Goal: Task Accomplishment & Management: Manage account settings

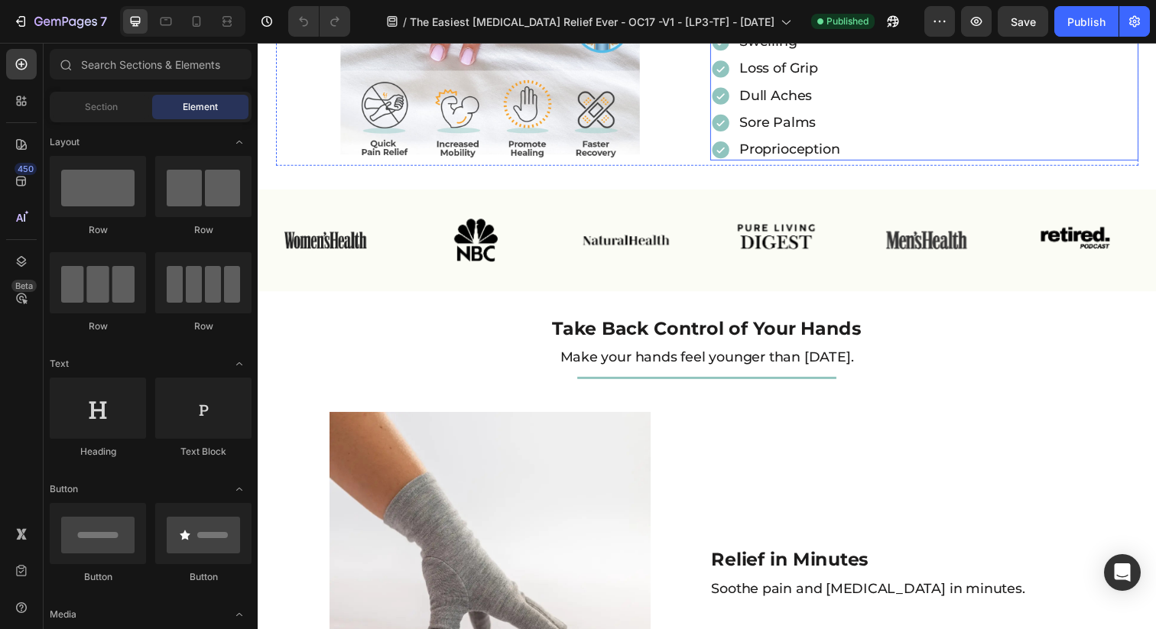
scroll to position [586, 0]
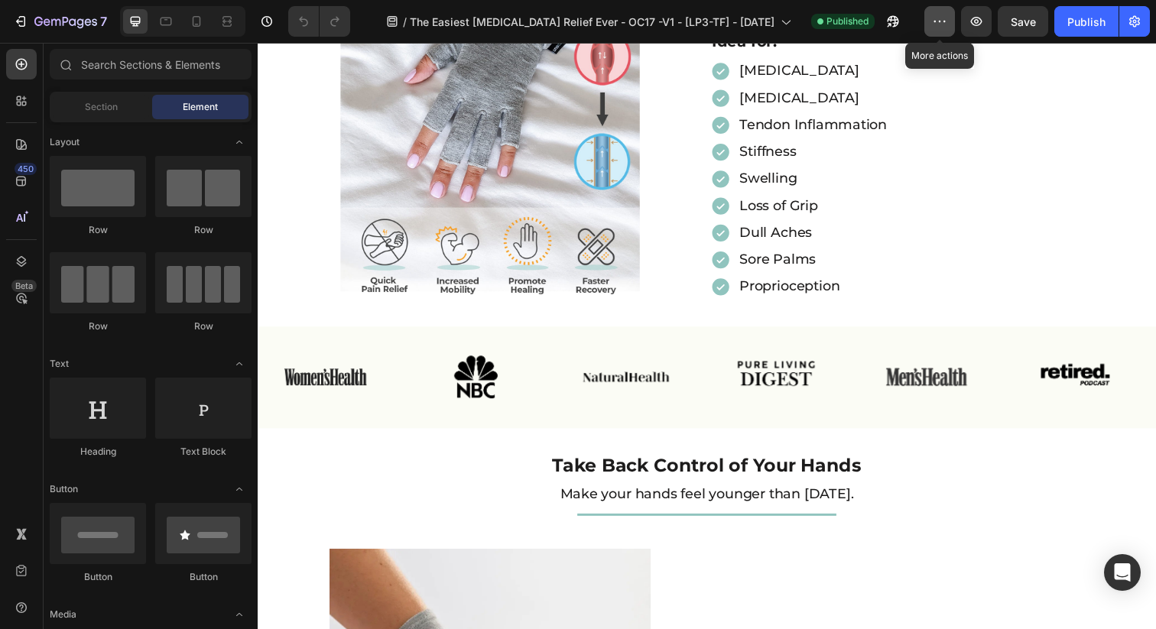
click at [942, 21] on icon "button" at bounding box center [939, 21] width 15 height 15
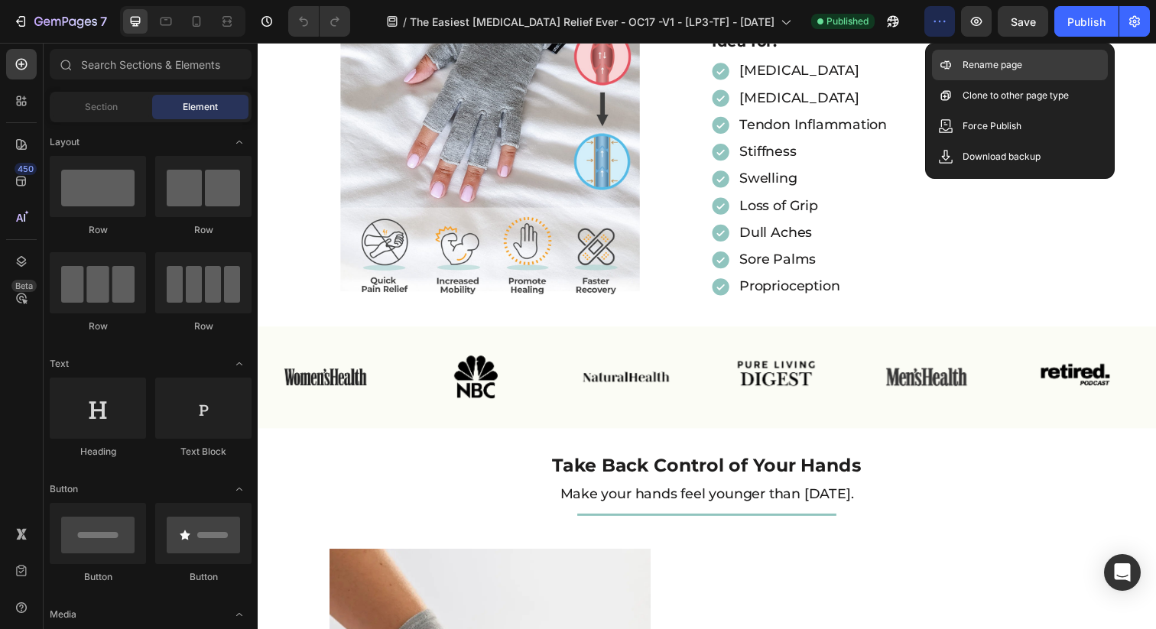
click at [988, 70] on p "Rename page" at bounding box center [993, 64] width 60 height 15
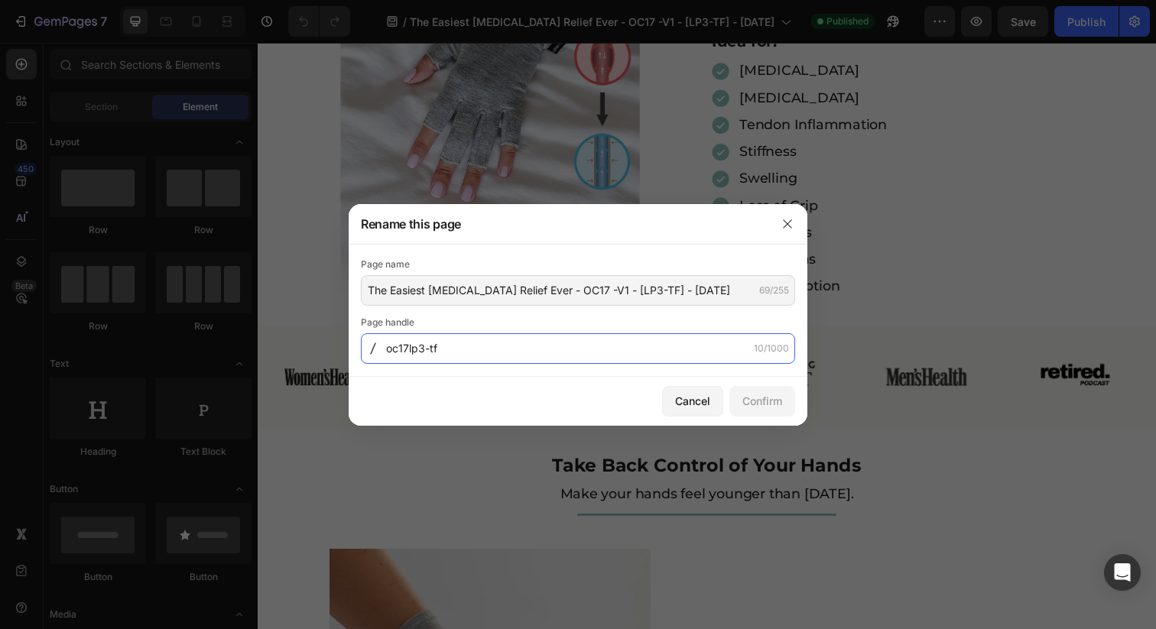
click at [443, 349] on input "oc17lp3-tf" at bounding box center [578, 348] width 434 height 31
click at [460, 353] on input "oc17lp3-tf" at bounding box center [578, 348] width 434 height 31
type input "oc17lp3-tf3"
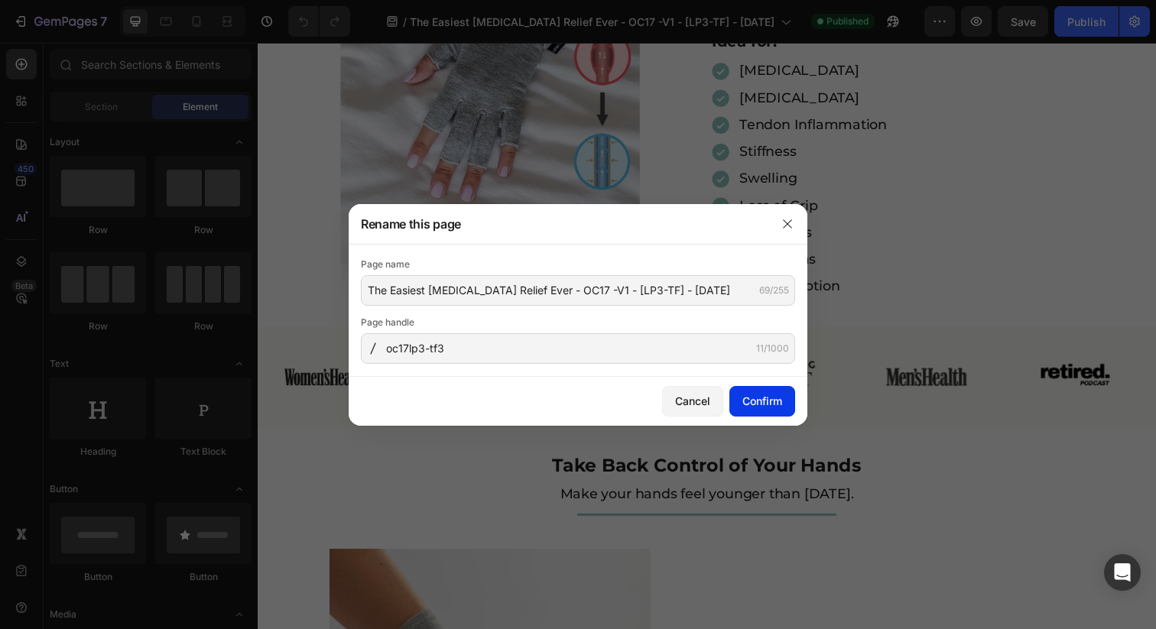
click at [762, 398] on div "Confirm" at bounding box center [762, 401] width 40 height 16
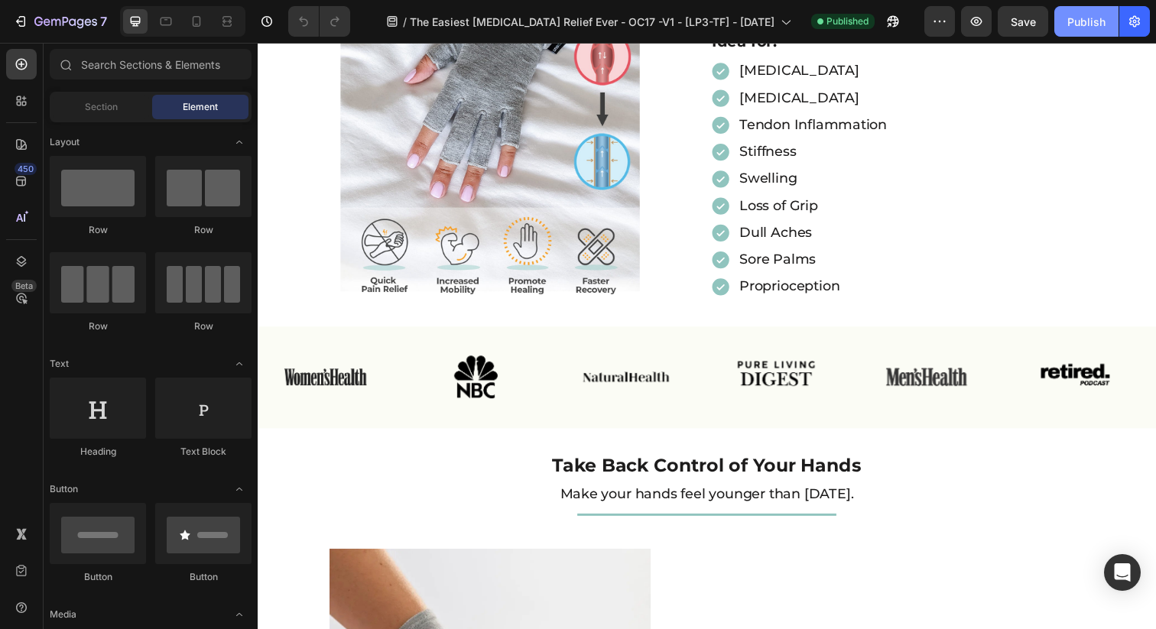
click at [1080, 21] on div "Publish" at bounding box center [1086, 22] width 38 height 16
click at [88, 22] on icon "button" at bounding box center [88, 21] width 7 height 7
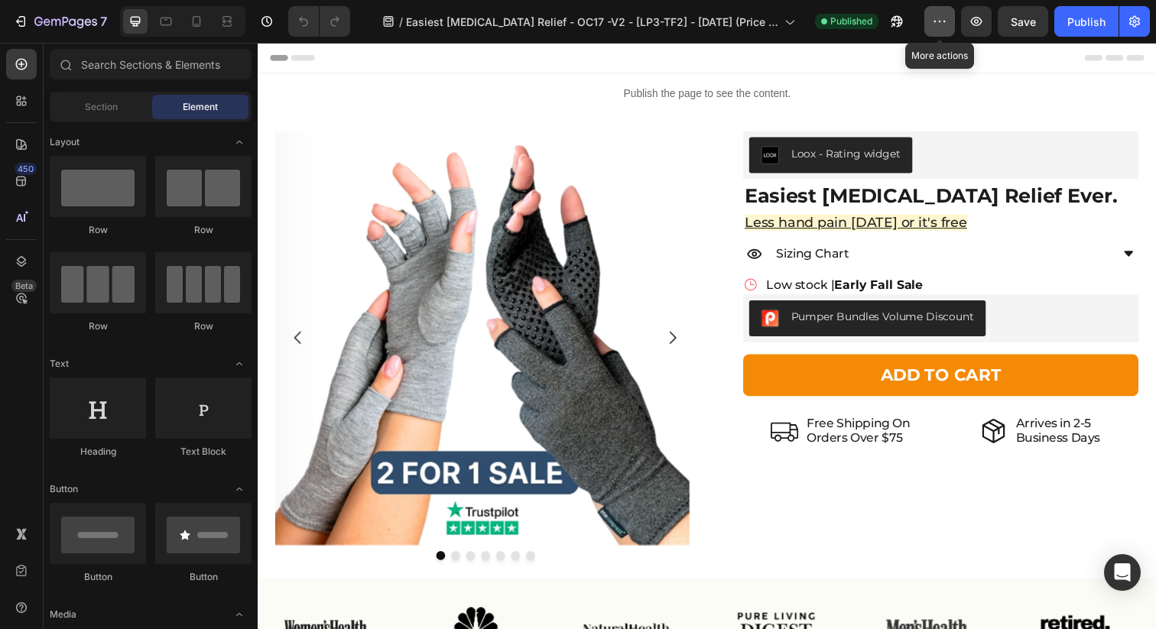
click at [933, 21] on icon "button" at bounding box center [939, 21] width 15 height 15
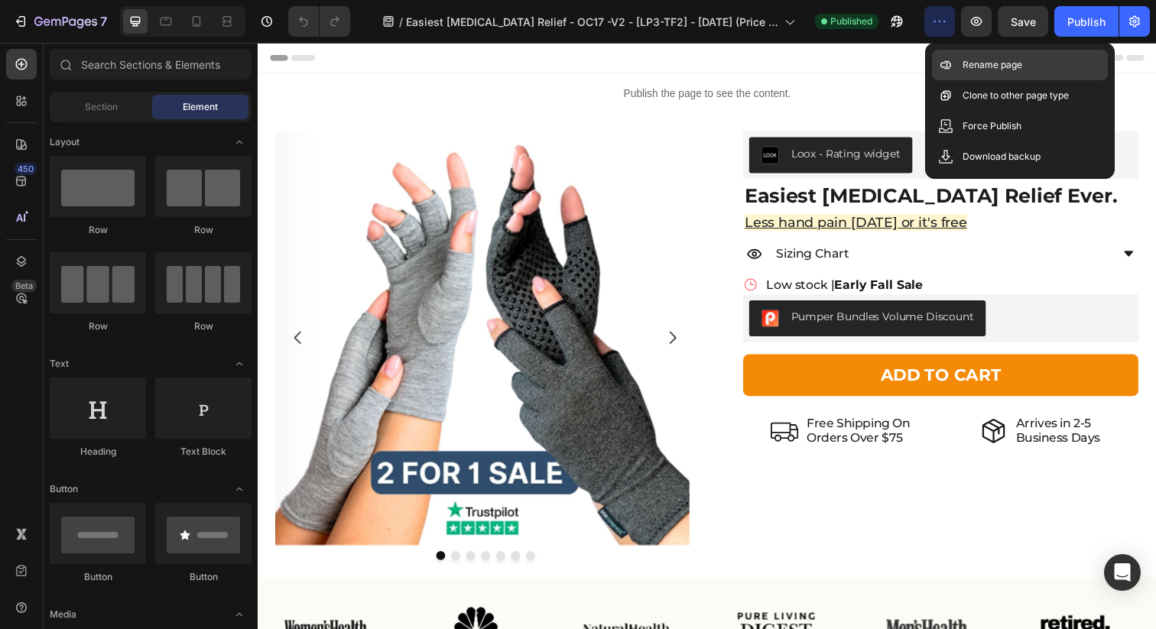
click at [984, 69] on p "Rename page" at bounding box center [993, 64] width 60 height 15
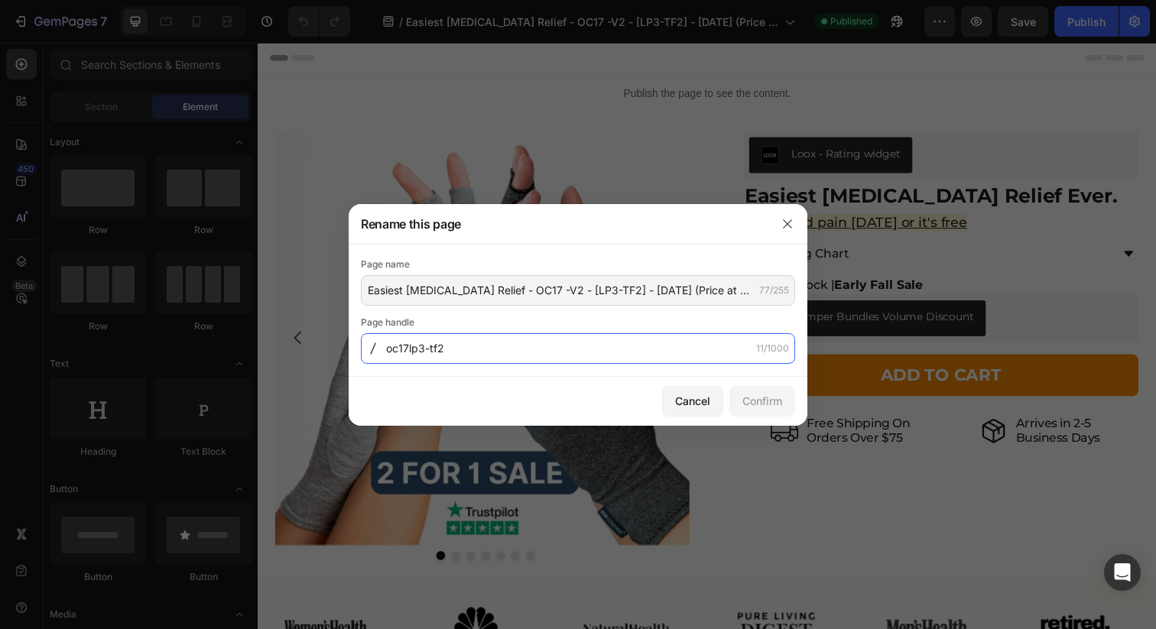
click at [486, 350] on input "oc17lp3-tf2" at bounding box center [578, 348] width 434 height 31
type input "oc17lp3-tf"
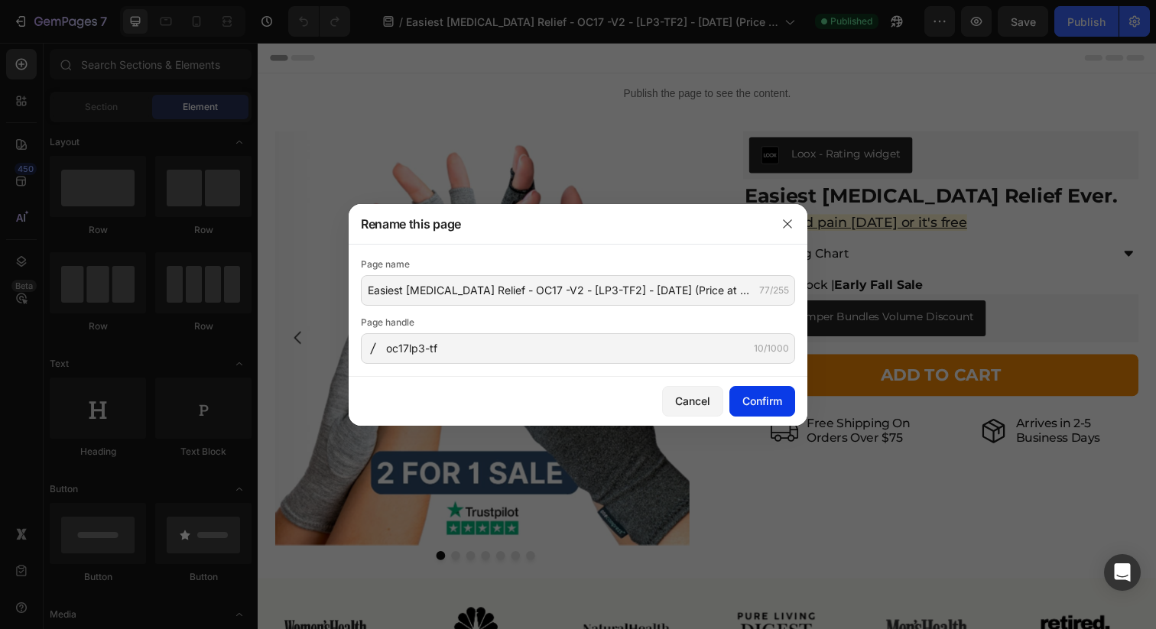
click at [761, 394] on div "Confirm" at bounding box center [762, 401] width 40 height 16
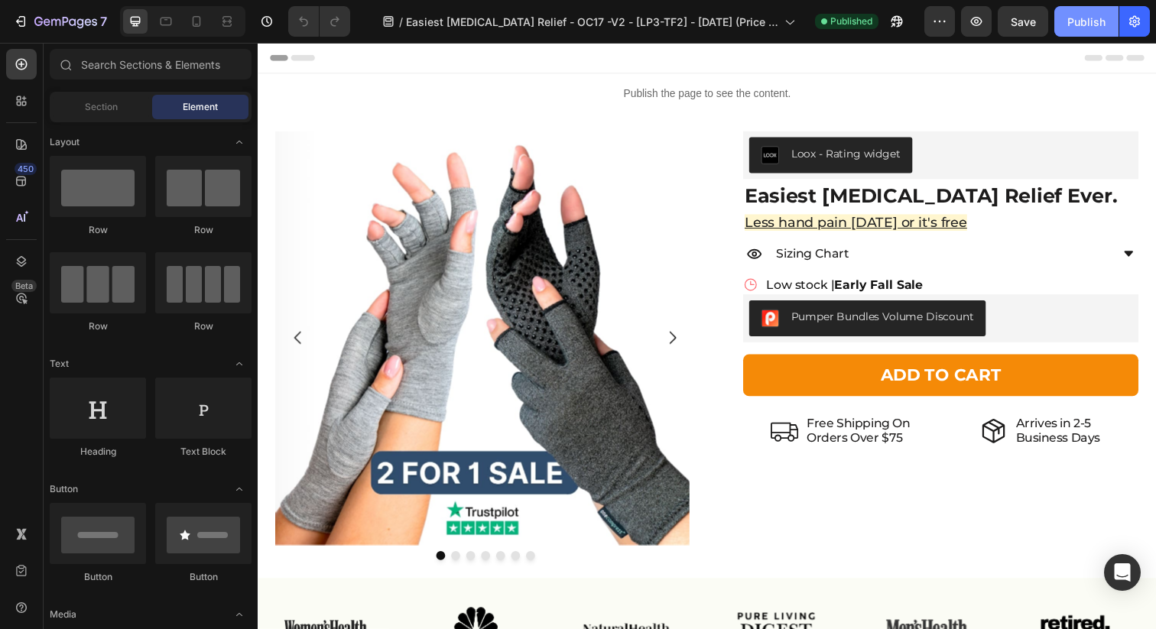
click at [1079, 24] on div "Publish" at bounding box center [1086, 22] width 38 height 16
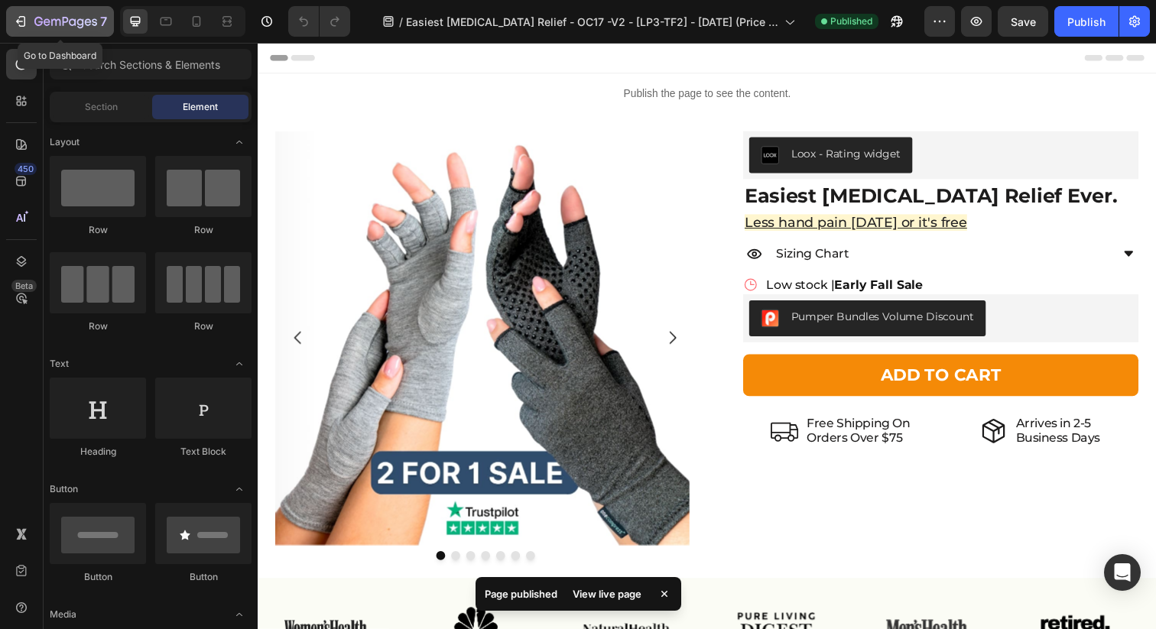
click at [73, 24] on icon "button" at bounding box center [65, 22] width 63 height 13
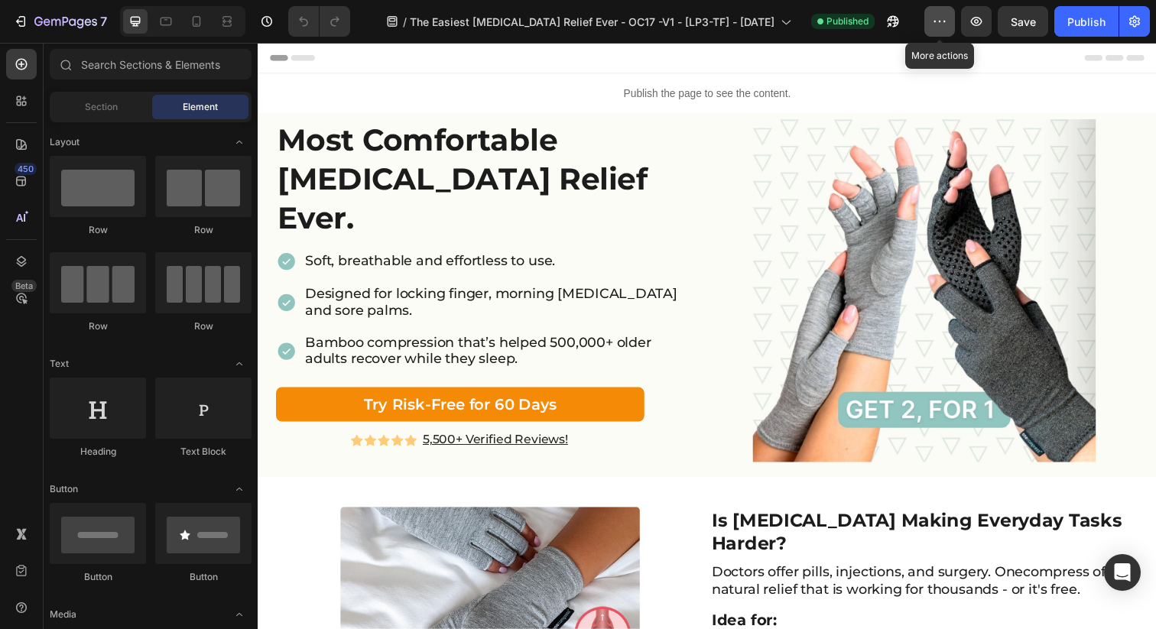
click at [948, 24] on button "button" at bounding box center [939, 21] width 31 height 31
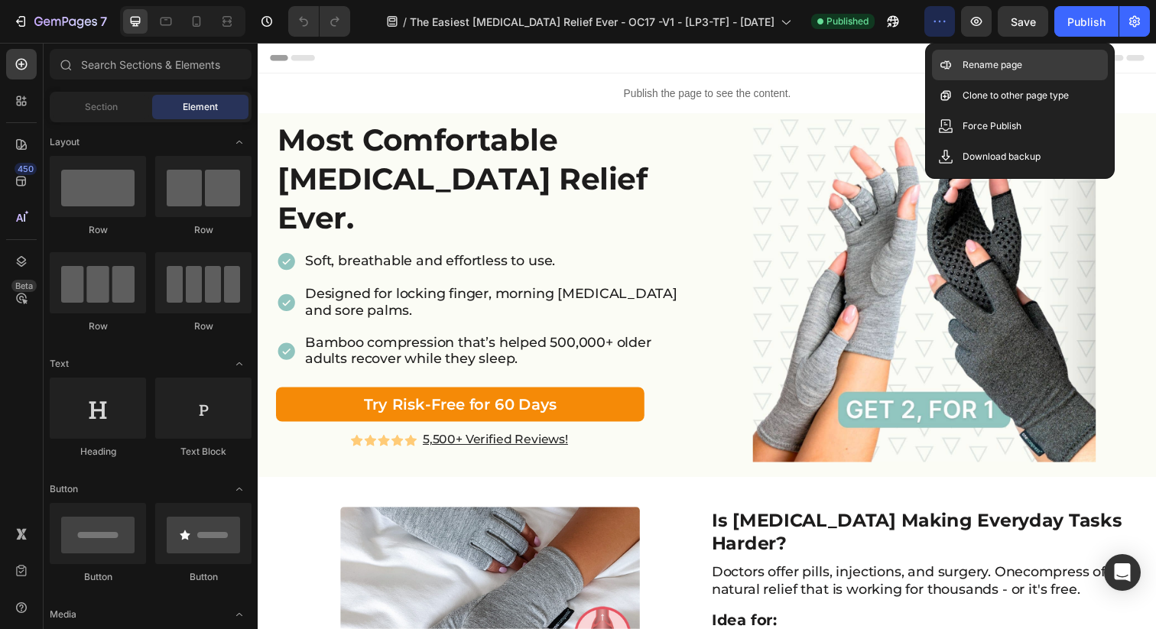
click at [976, 72] on p "Rename page" at bounding box center [993, 64] width 60 height 15
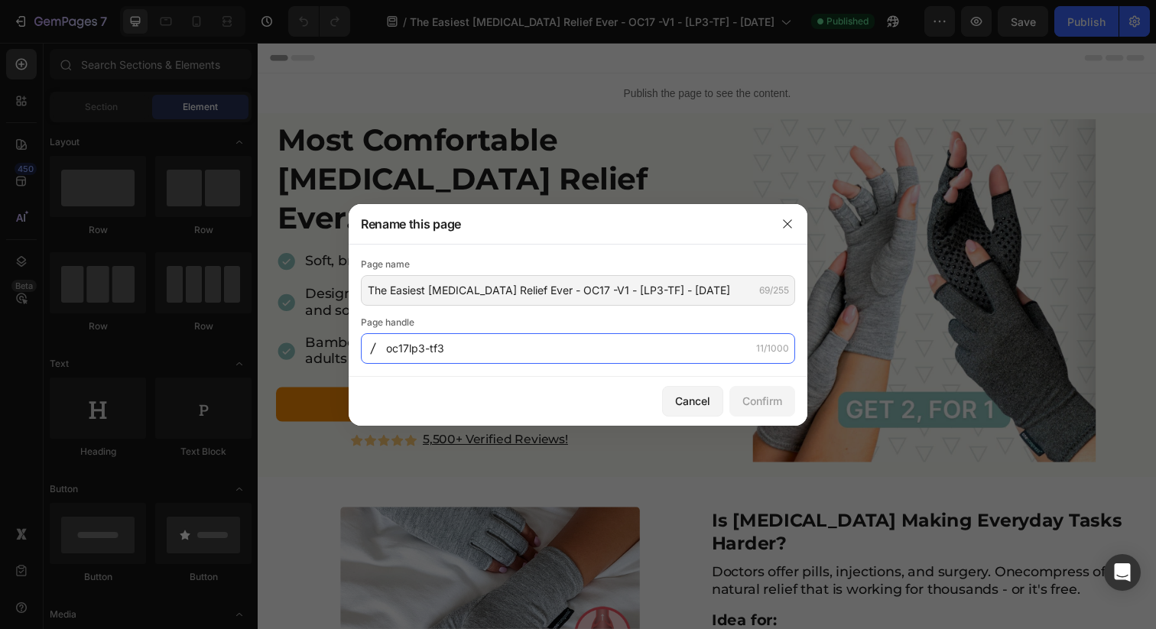
click at [477, 351] on input "oc17lp3-tf3" at bounding box center [578, 348] width 434 height 31
click at [518, 350] on input "oc17lp3-tf3" at bounding box center [578, 348] width 434 height 31
type input "oc17lp3-tf-oldwinner"
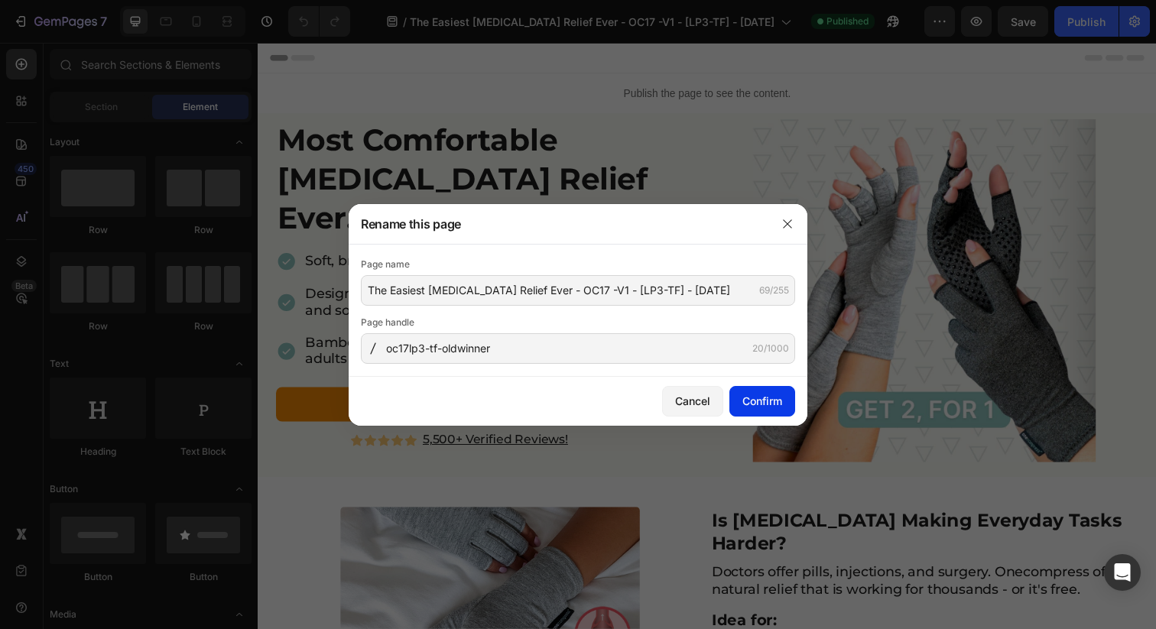
click at [754, 399] on div "Confirm" at bounding box center [762, 401] width 40 height 16
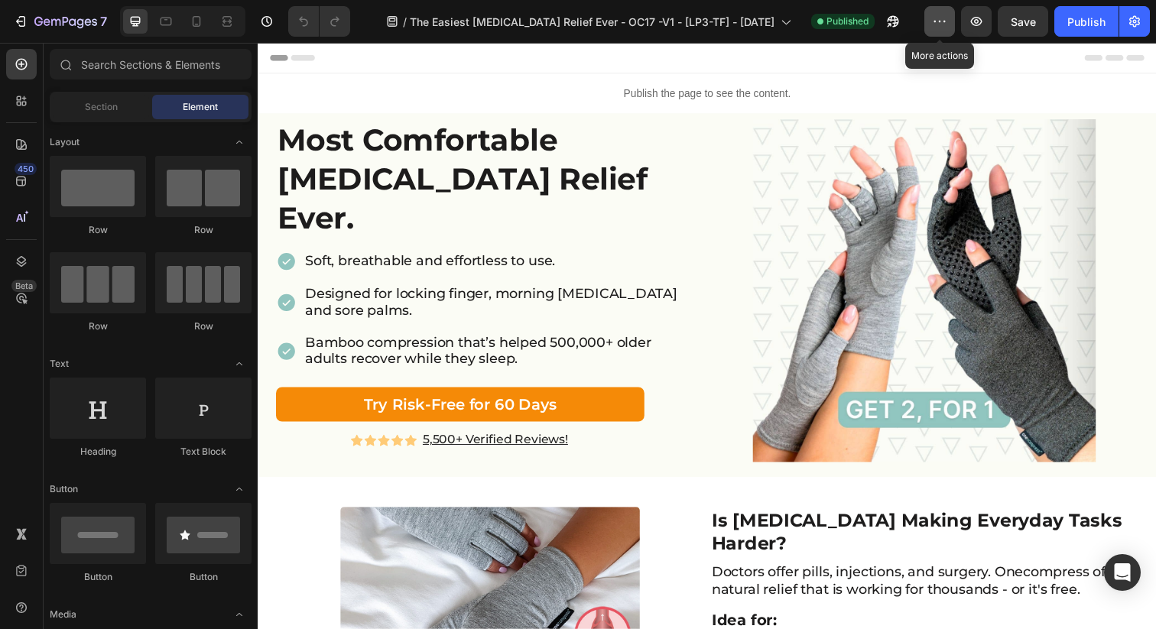
click at [937, 26] on icon "button" at bounding box center [939, 21] width 15 height 15
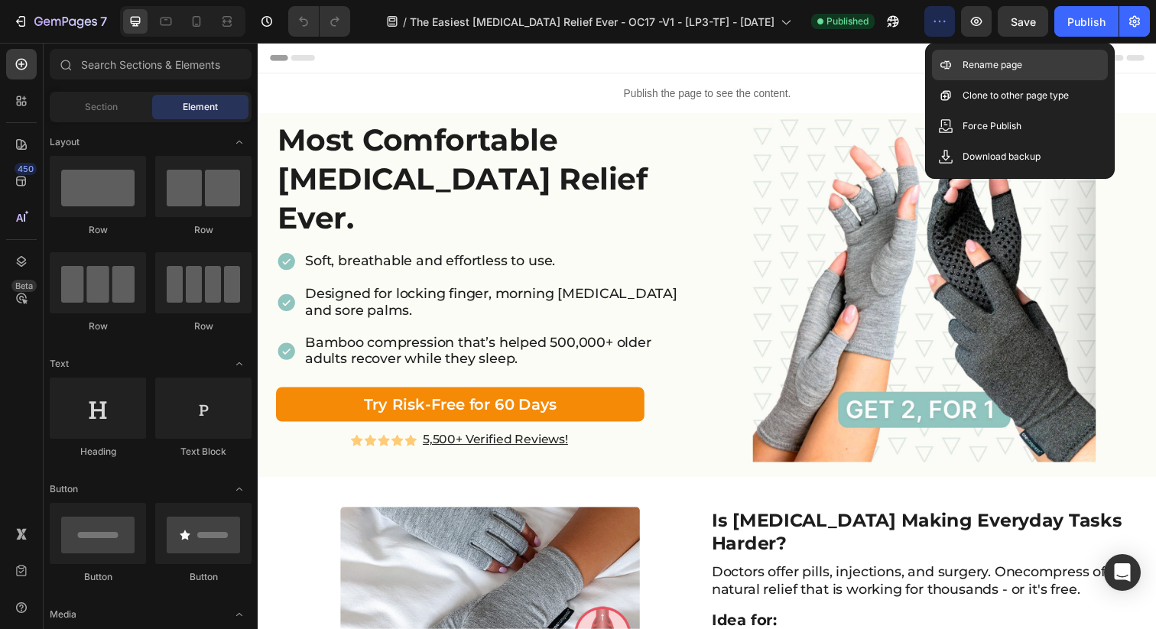
click at [974, 74] on div "Rename page" at bounding box center [1020, 65] width 176 height 31
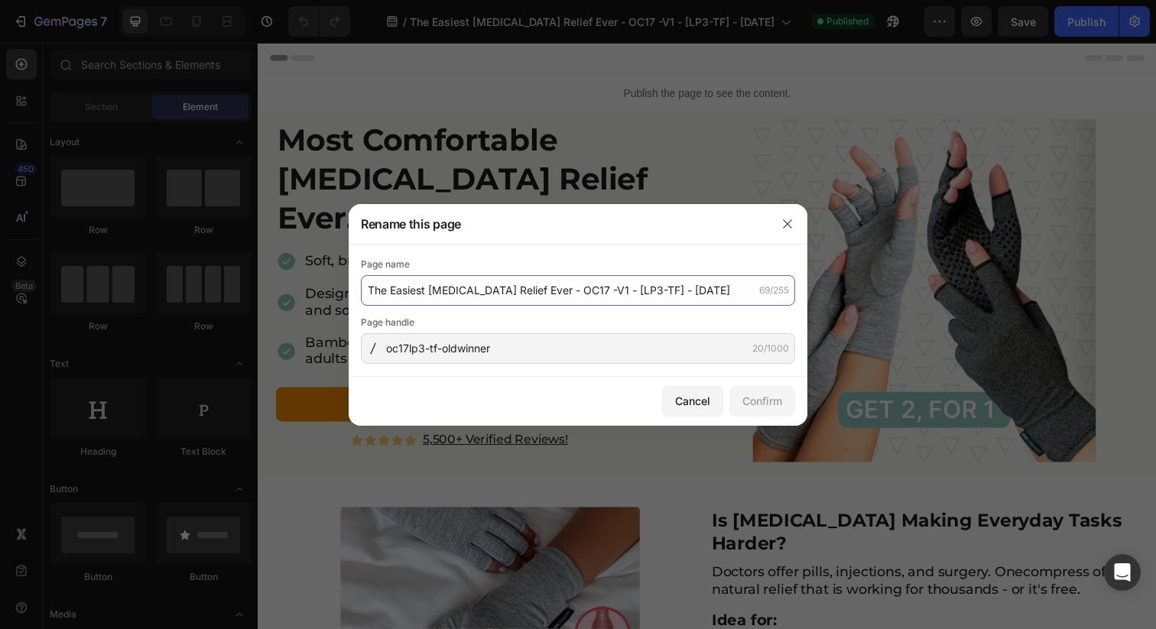
click at [515, 297] on input "The Easiest Trigger Finger Relief Ever - OC17 -V1 - [LP3-TF] - 9.5.25" at bounding box center [578, 290] width 434 height 31
click at [581, 294] on input "The Easiest Trigger Finger Relief Ever - OC17 -V1 - [LP3-TF] - 9.5.25" at bounding box center [578, 290] width 434 height 31
drag, startPoint x: 570, startPoint y: 291, endPoint x: 356, endPoint y: 291, distance: 214.9
click at [356, 291] on div "Page name The Easiest Trigger Finger Relief Ever - OC17 -V1 - [LP3-TF] - 9.5.25…" at bounding box center [578, 311] width 459 height 132
click at [463, 292] on input "OC17 -V1 - [LP3-TF] - 9.5.25" at bounding box center [578, 290] width 434 height 31
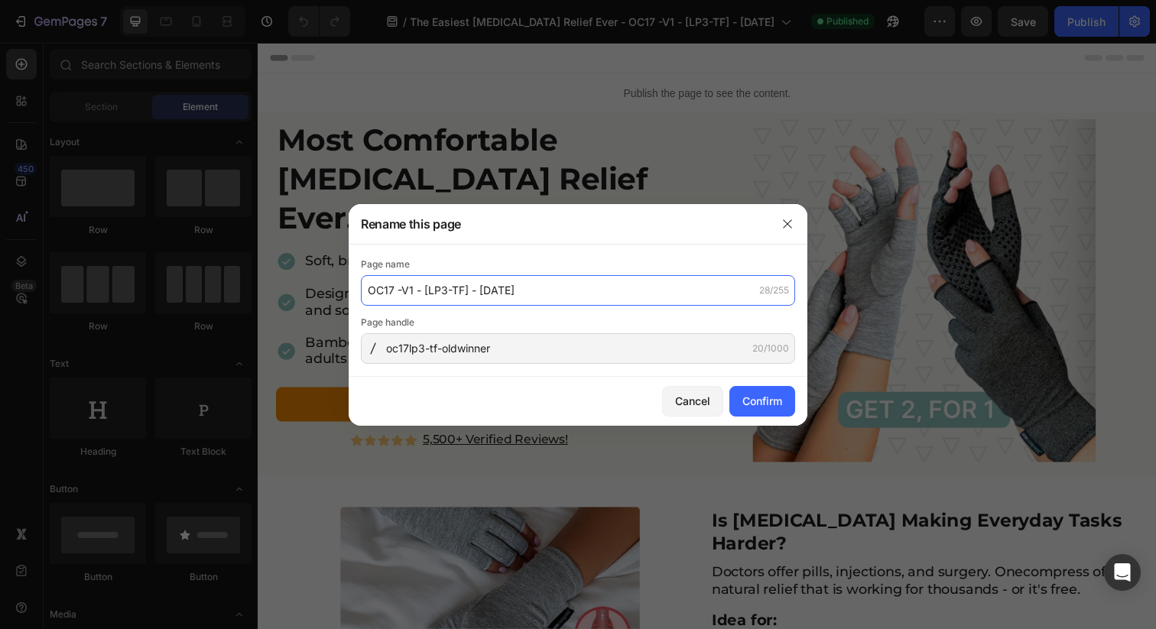
click at [463, 291] on input "OC17 -V1 - [LP3-TF] - 9.5.25" at bounding box center [578, 290] width 434 height 31
click at [421, 291] on input "OC17 -V1 - [LP3-TF-OLD] - 9.5.25" at bounding box center [578, 290] width 434 height 31
click at [563, 291] on input "OC17 -V1 - [LP3-TF-OLD] - 9.5.25" at bounding box center [578, 290] width 434 height 31
drag, startPoint x: 566, startPoint y: 293, endPoint x: 553, endPoint y: 293, distance: 13.0
click at [553, 293] on input "OC17 -V1 - [LP3-TF-OLD] - 9.5.25 (Lost on 9/28 to V2)" at bounding box center [578, 290] width 434 height 31
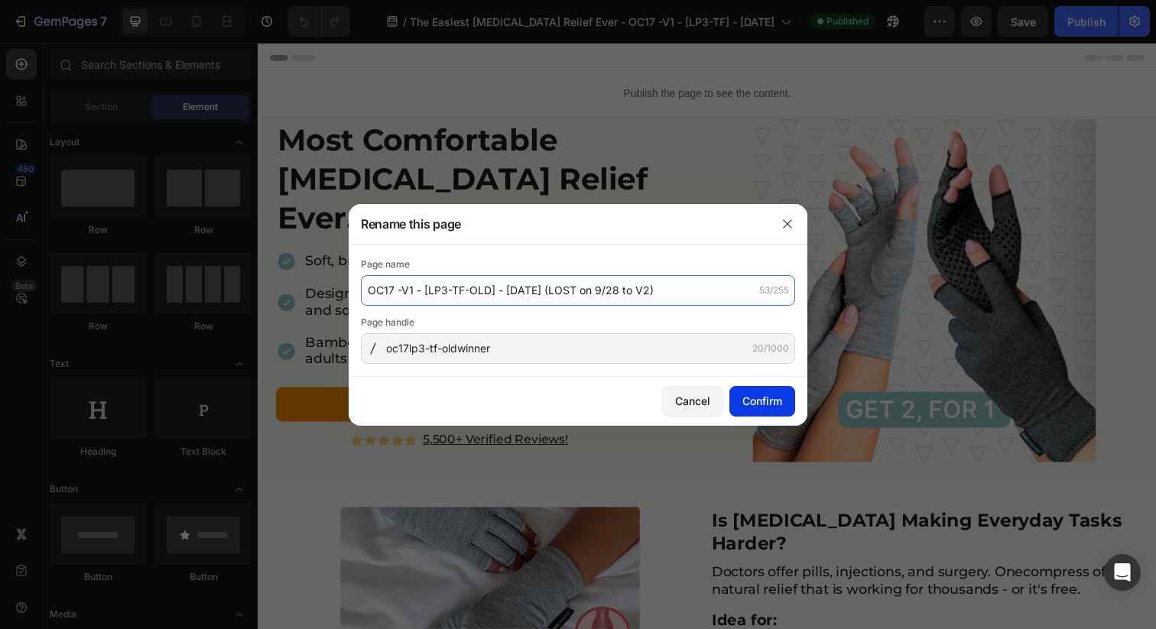
type input "OC17 -V1 - [LP3-TF-OLD] - [DATE] (LOST on 9/28 to V2)"
click at [764, 395] on div "Confirm" at bounding box center [762, 401] width 40 height 16
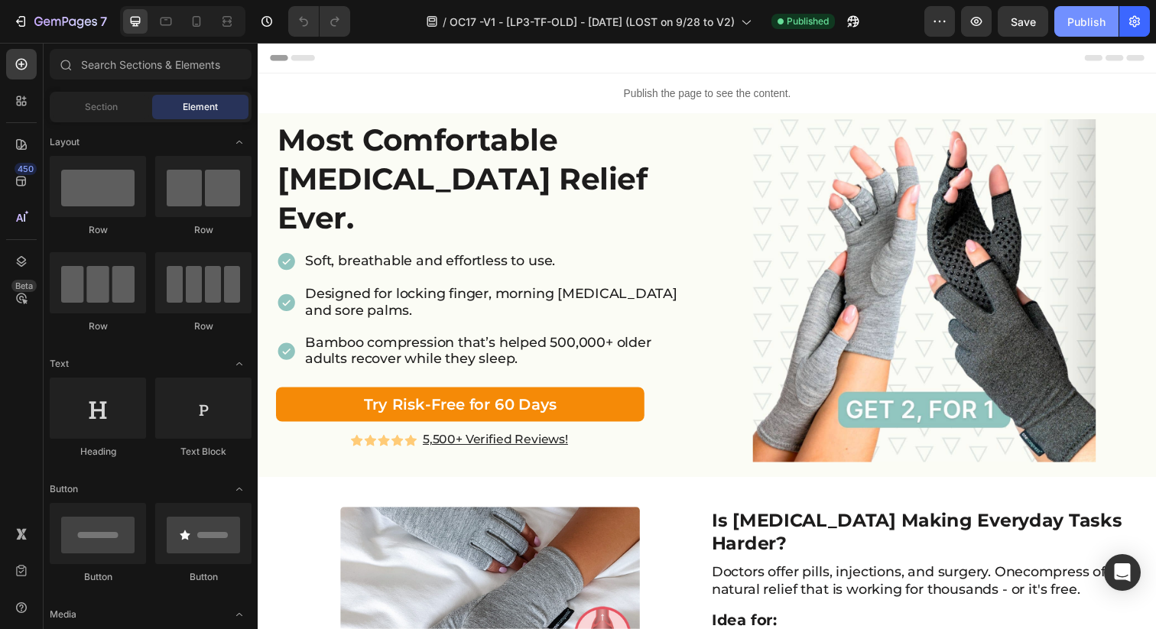
click at [1077, 24] on div "Publish" at bounding box center [1086, 22] width 38 height 16
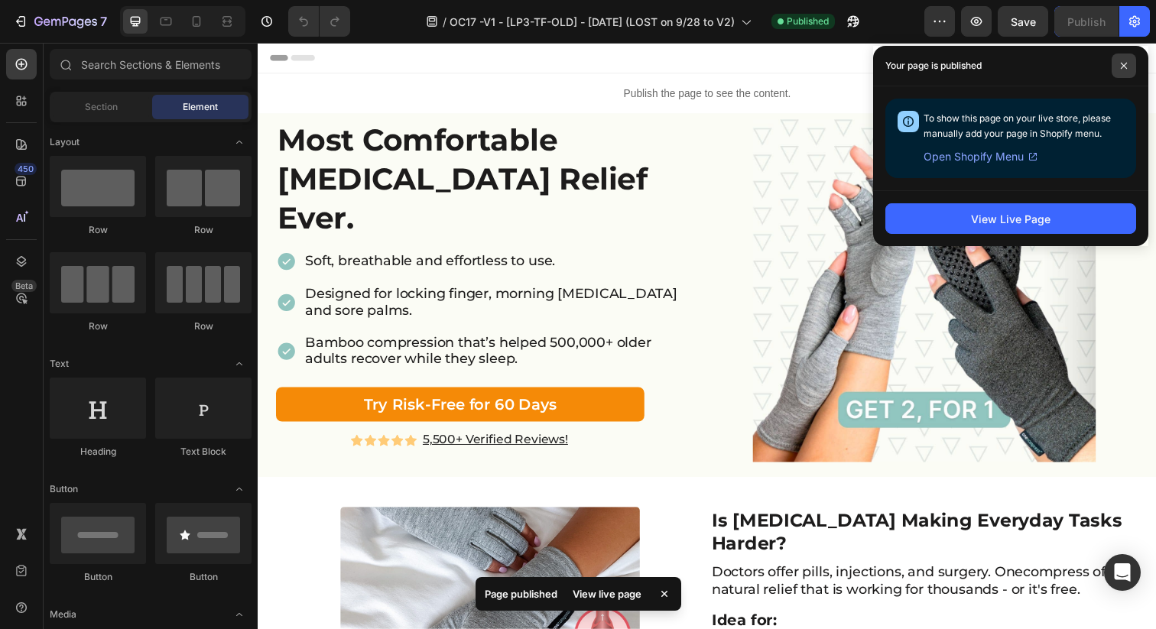
click at [1120, 68] on icon at bounding box center [1124, 66] width 8 height 8
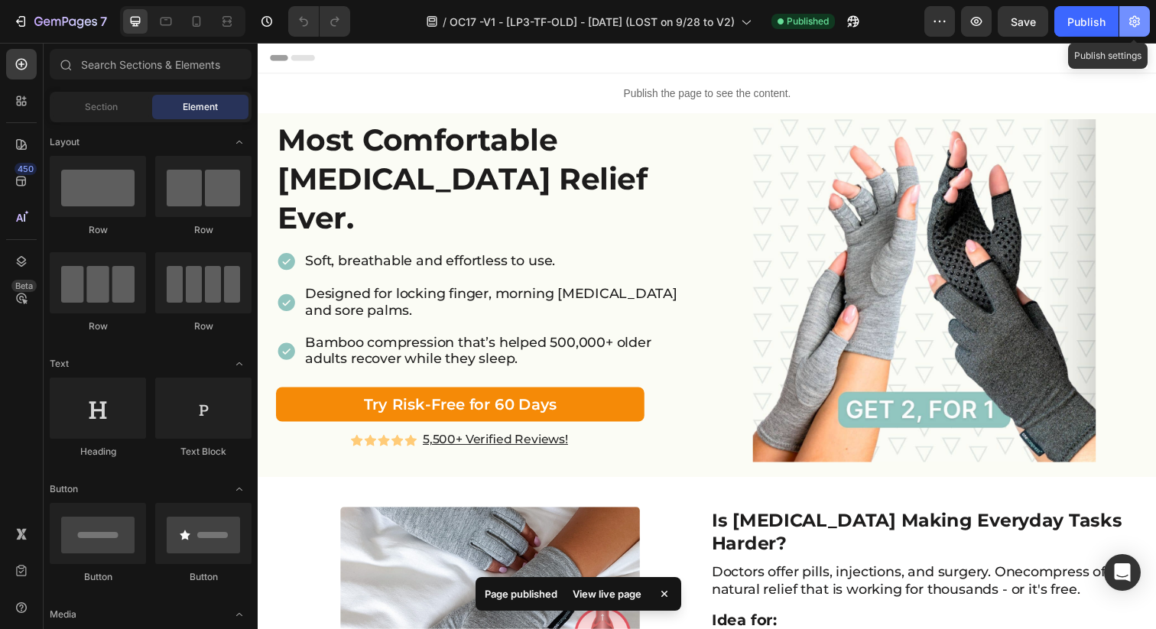
click at [1129, 21] on icon "button" at bounding box center [1134, 21] width 15 height 15
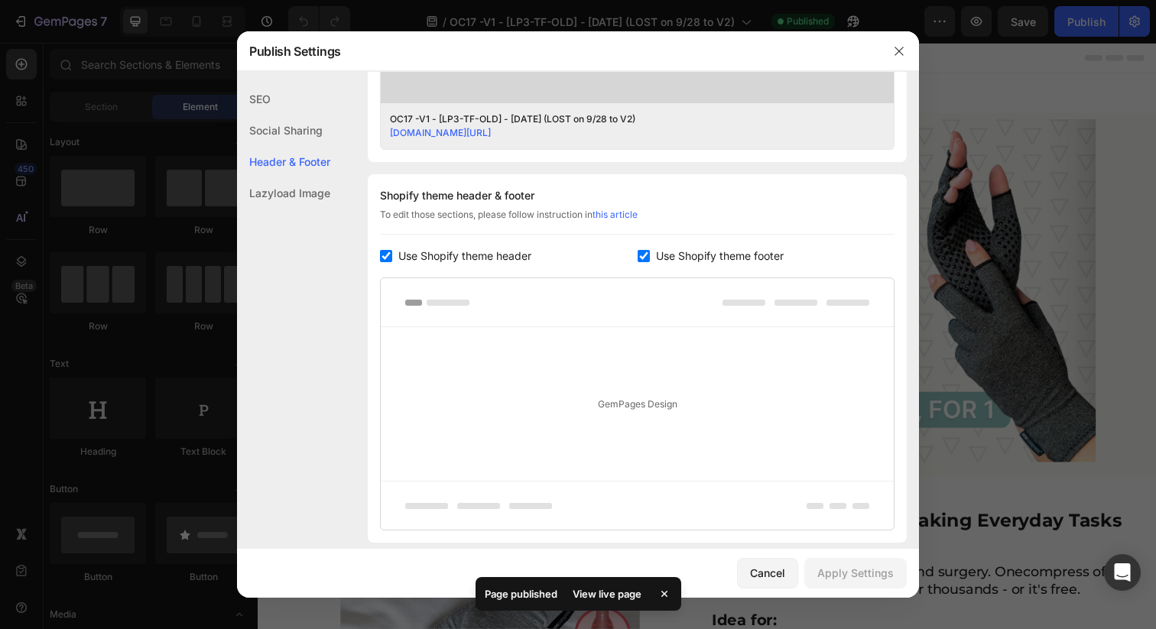
scroll to position [736, 0]
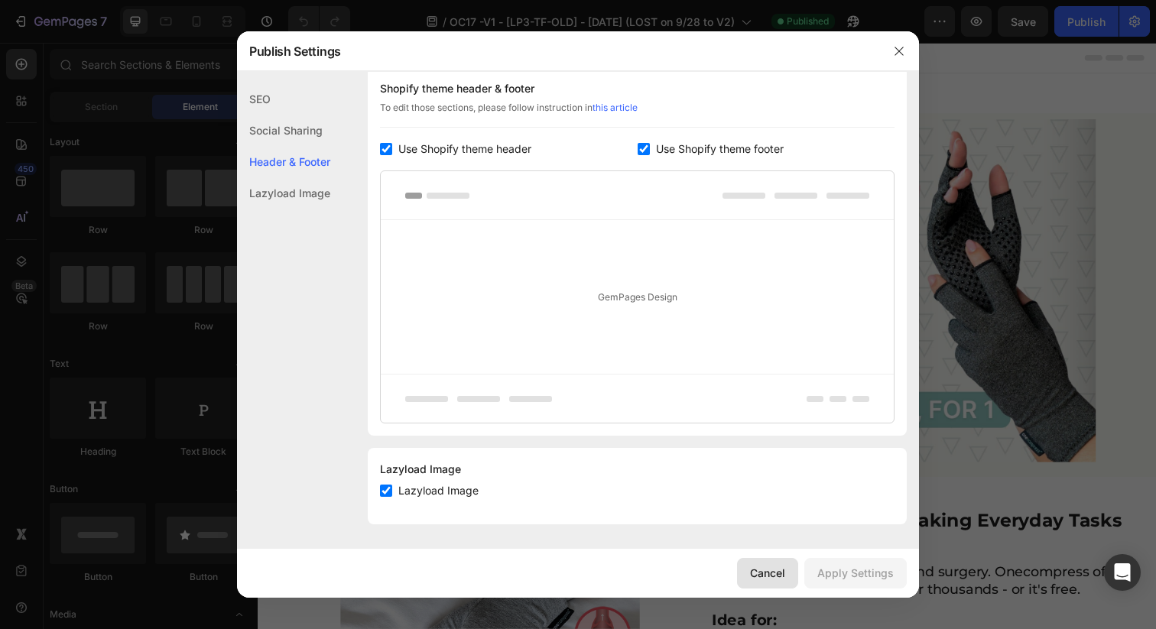
click at [768, 576] on div "Cancel" at bounding box center [767, 573] width 35 height 16
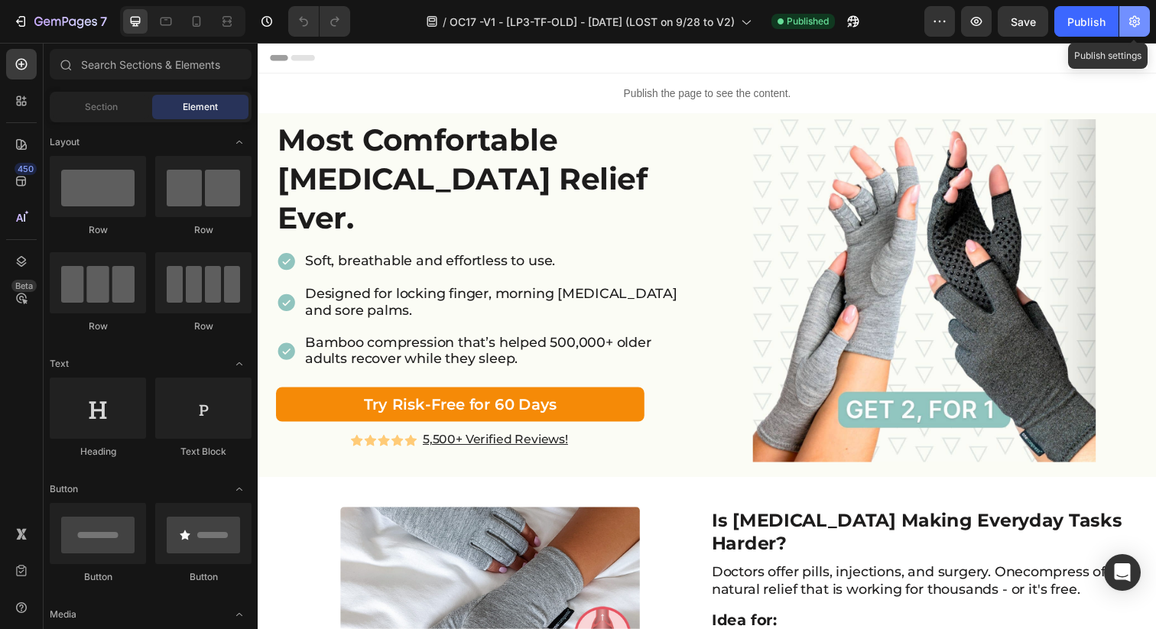
click at [1132, 18] on icon "button" at bounding box center [1134, 21] width 15 height 15
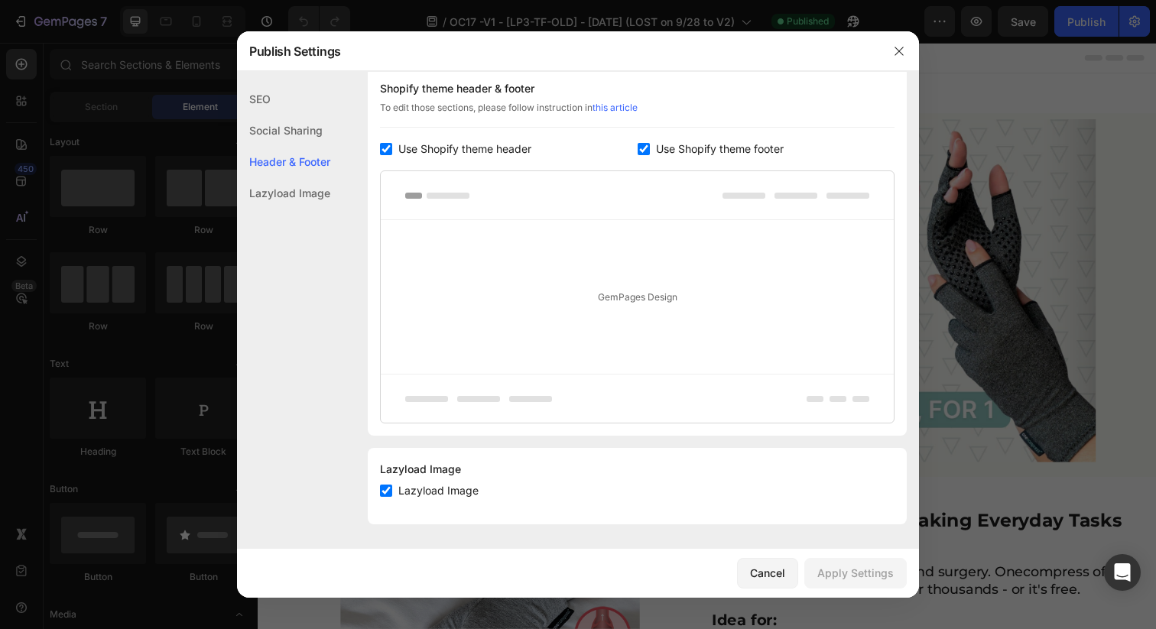
click at [737, 564] on div "Cancel Apply Settings" at bounding box center [578, 573] width 682 height 49
click at [765, 568] on div "Cancel" at bounding box center [767, 573] width 35 height 16
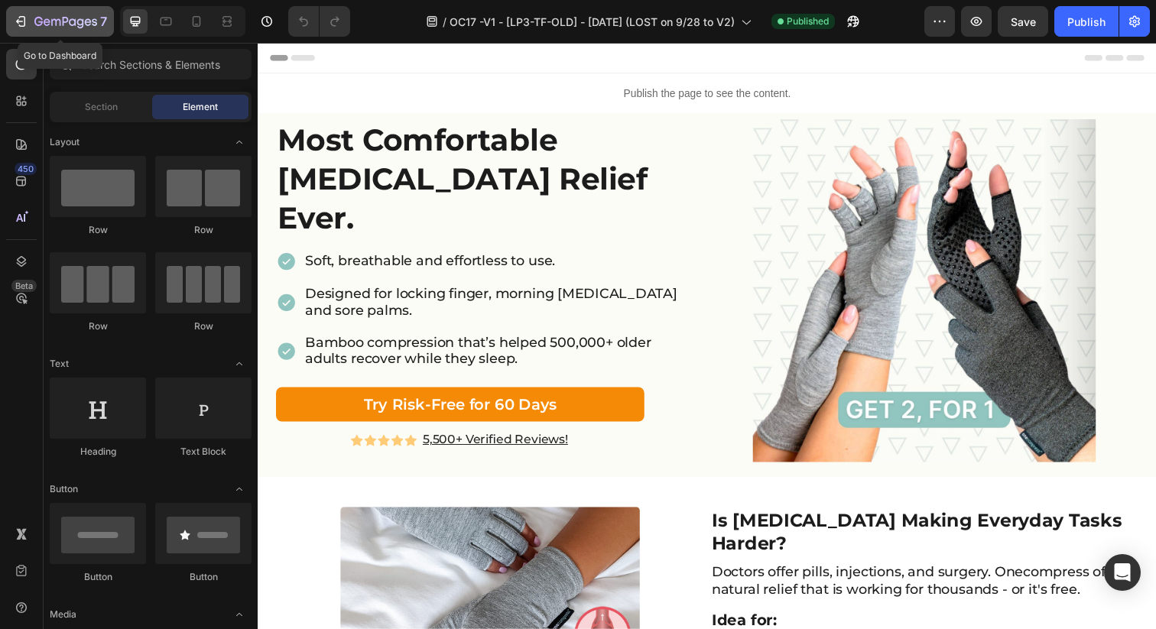
click at [83, 25] on icon "button" at bounding box center [80, 23] width 7 height 10
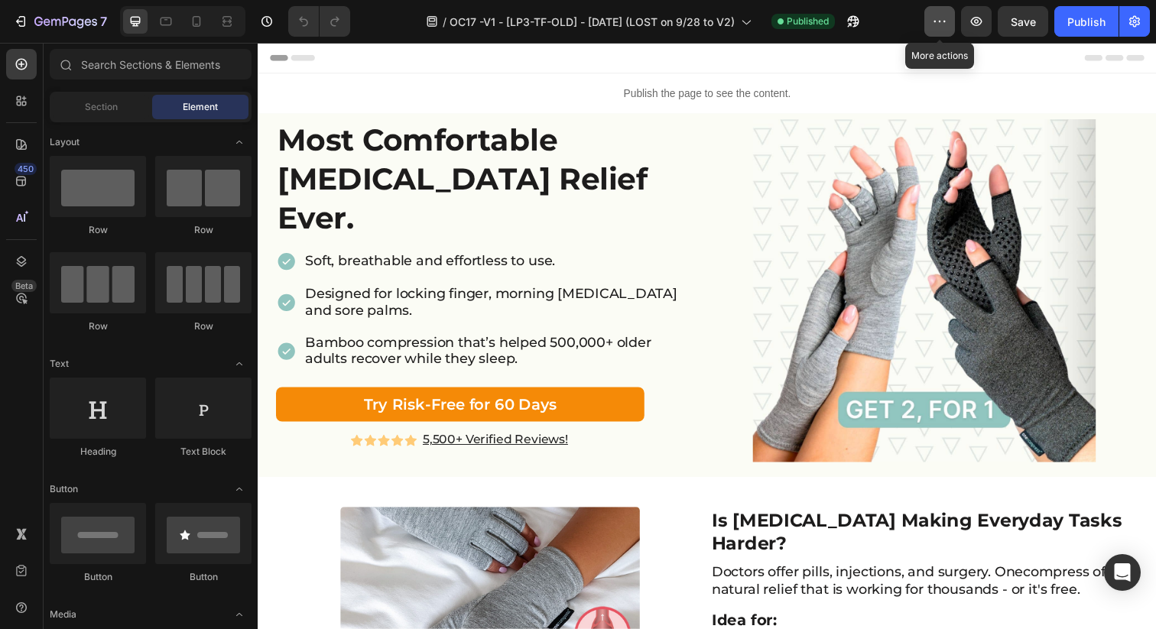
click at [939, 28] on icon "button" at bounding box center [939, 21] width 15 height 15
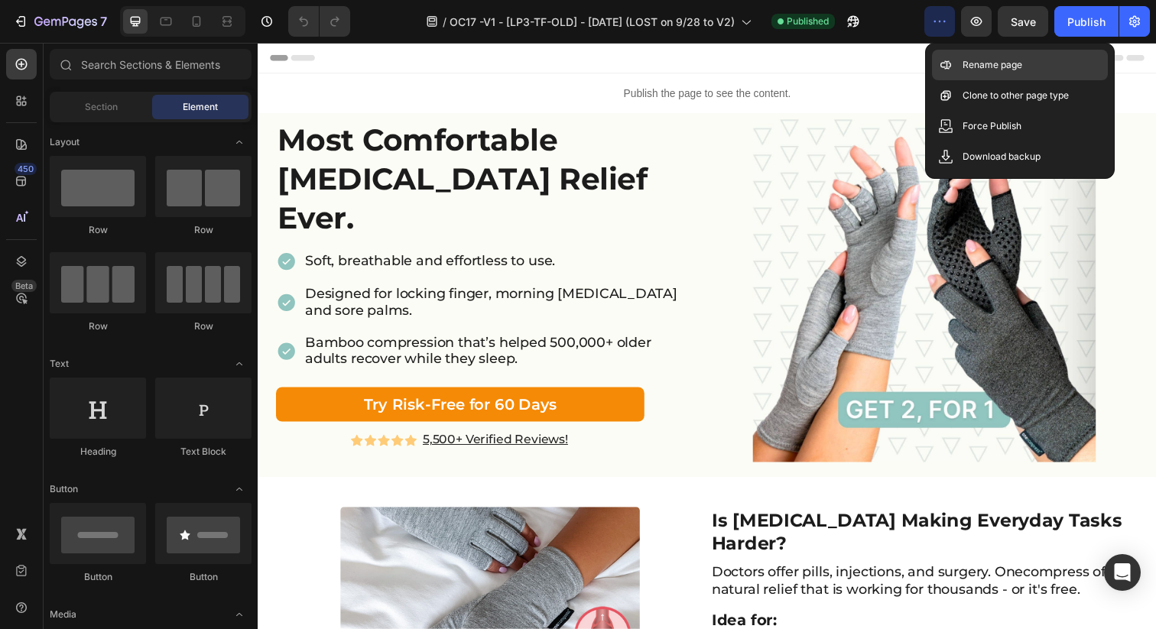
click at [955, 67] on div "Rename page" at bounding box center [1020, 65] width 176 height 31
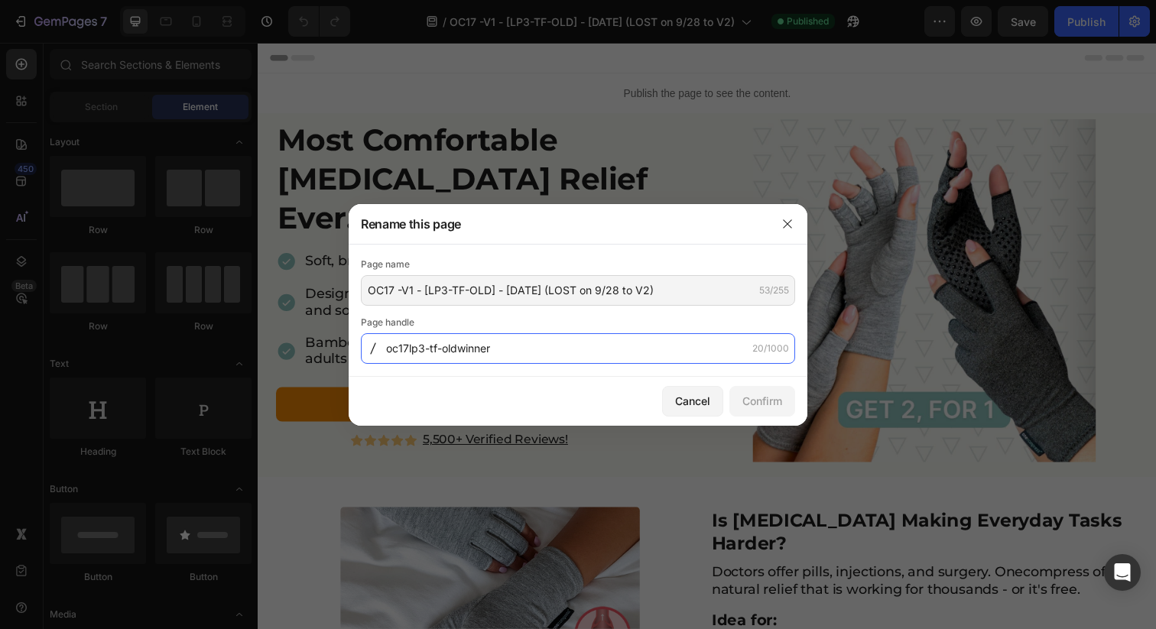
drag, startPoint x: 504, startPoint y: 352, endPoint x: 454, endPoint y: 353, distance: 49.7
click at [458, 353] on input "oc17lp3-tf-oldwinner" at bounding box center [578, 348] width 434 height 31
click at [451, 352] on input "oc17lp3-tf-oldwinner" at bounding box center [578, 348] width 434 height 31
drag, startPoint x: 437, startPoint y: 349, endPoint x: 586, endPoint y: 351, distance: 149.1
click at [586, 351] on input "oc17lp3-tf-oldwinner" at bounding box center [578, 348] width 434 height 31
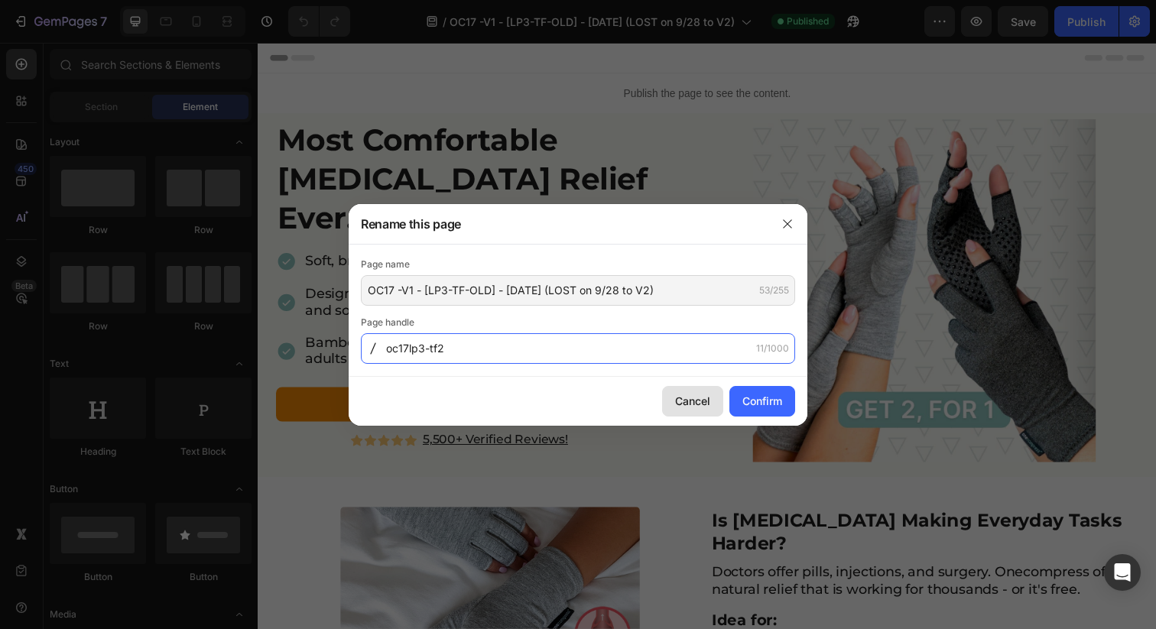
type input "oc17lp3-tf2"
click at [687, 399] on div "Cancel" at bounding box center [692, 401] width 35 height 16
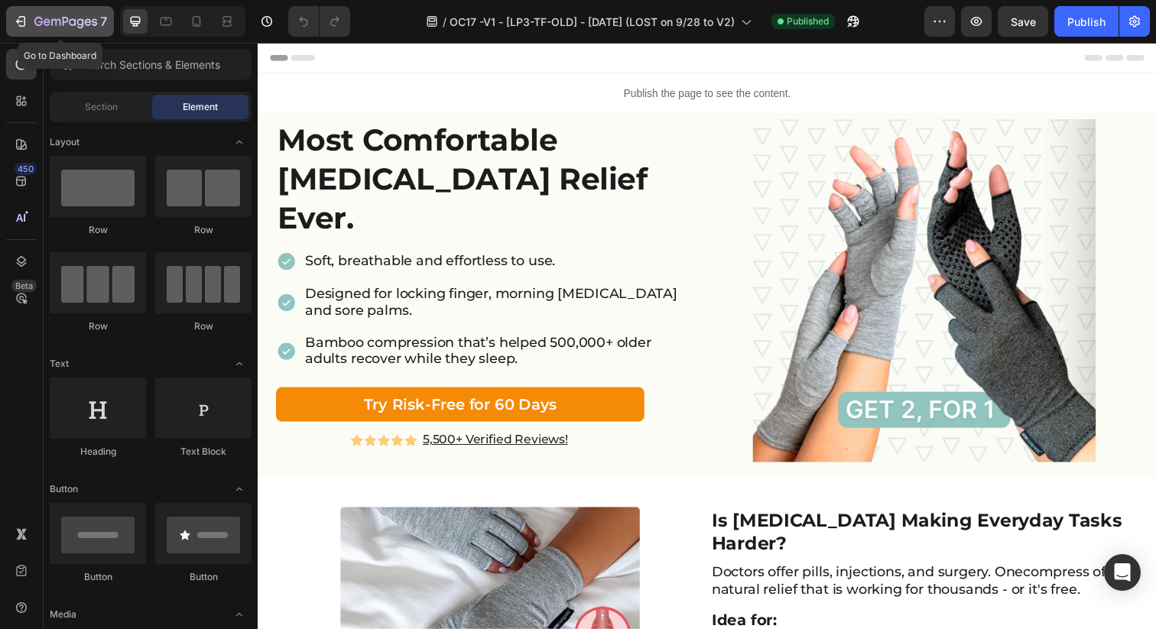
click at [77, 15] on div "7" at bounding box center [70, 21] width 73 height 18
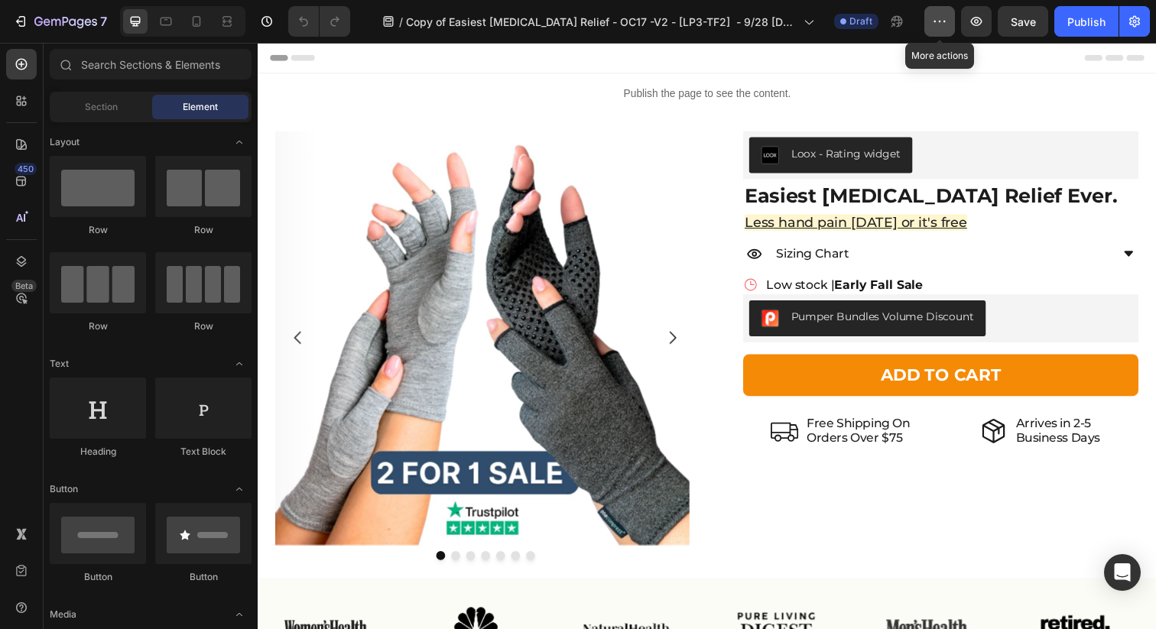
click at [937, 19] on icon "button" at bounding box center [939, 21] width 15 height 15
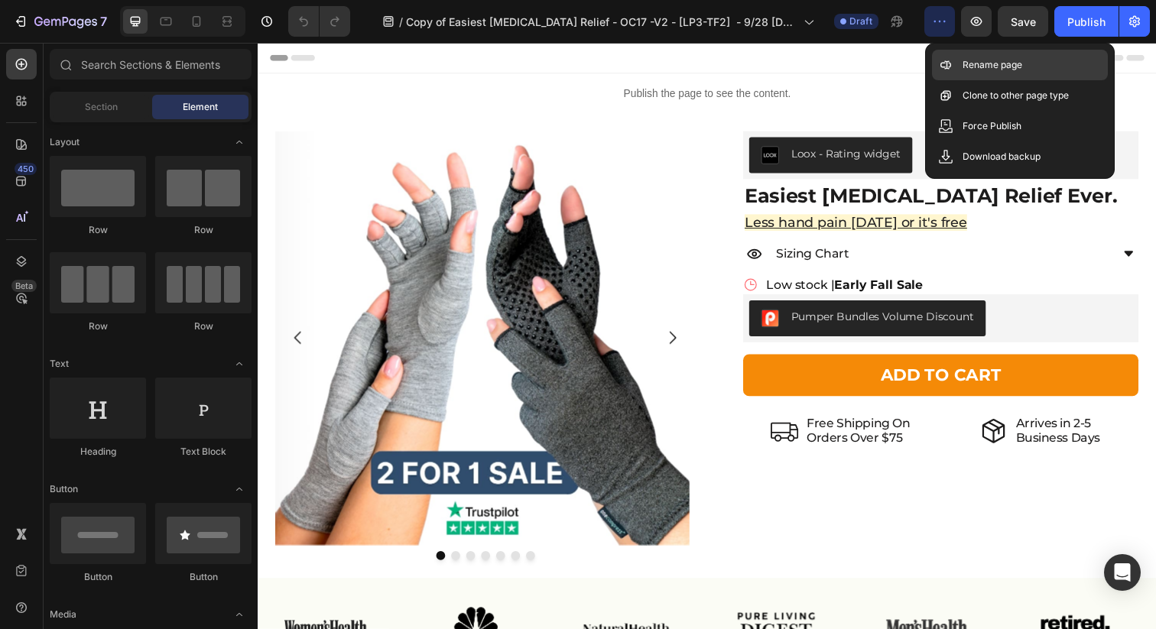
click at [965, 67] on p "Rename page" at bounding box center [993, 64] width 60 height 15
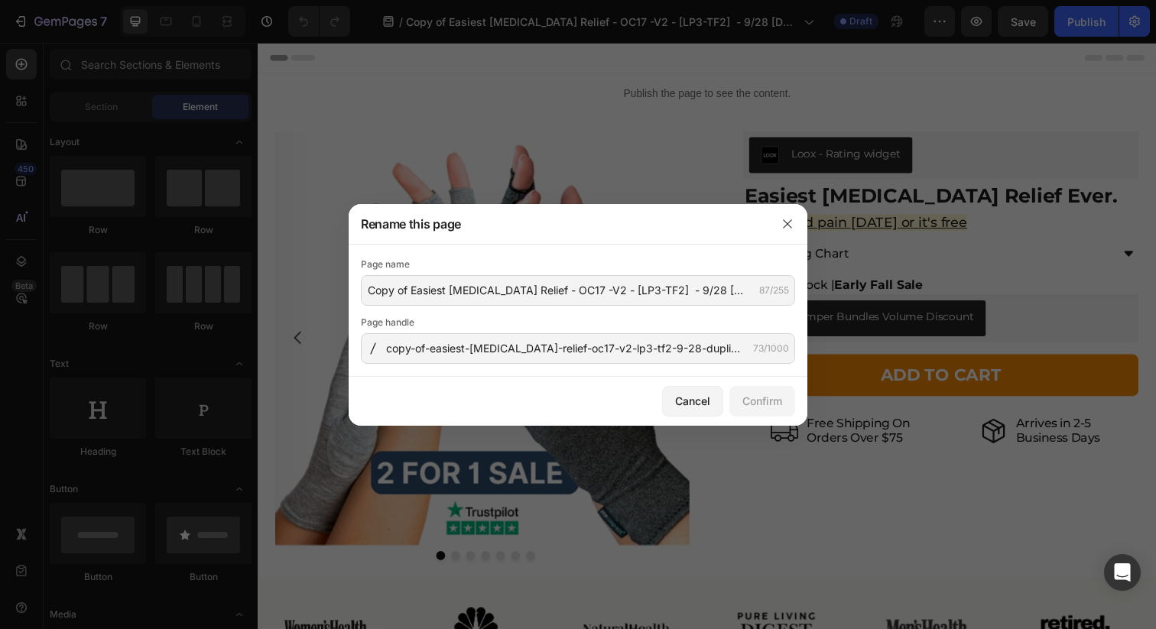
click at [608, 330] on div "Page handle copy-of-easiest-[MEDICAL_DATA]-relief-oc17-v2-lp3-tf2-9-28-duplicat…" at bounding box center [578, 339] width 434 height 49
click at [605, 339] on input "copy-of-easiest-[MEDICAL_DATA]-relief-oc17-v2-lp3-tf2-9-28-duplicate-temp" at bounding box center [578, 348] width 434 height 31
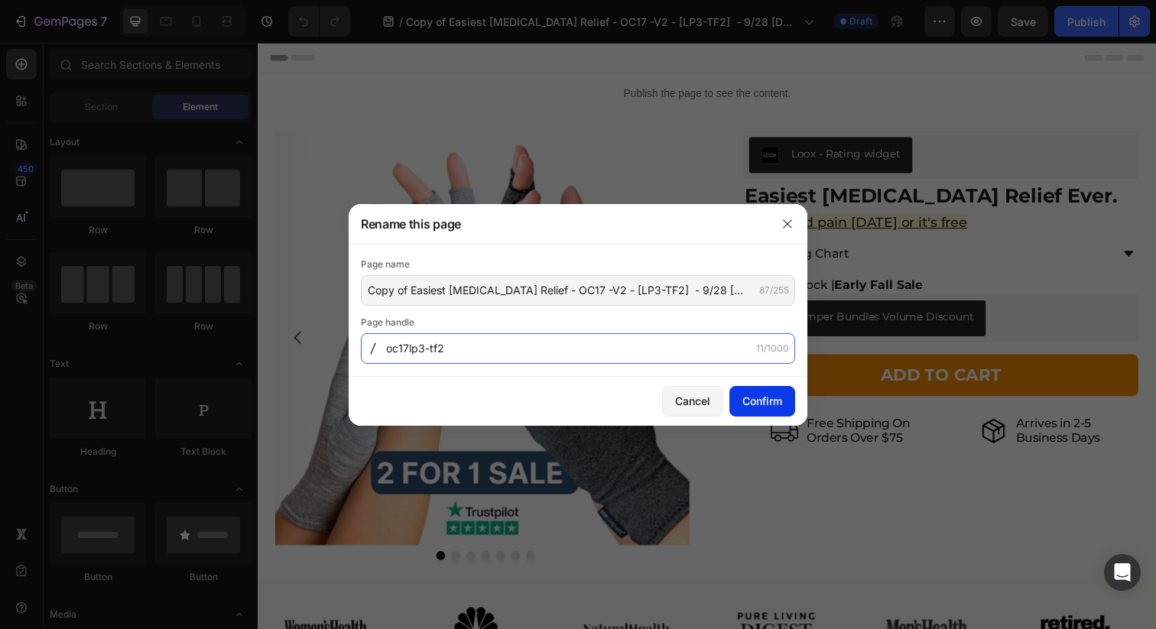
type input "oc17lp3-tf2"
click at [739, 407] on button "Confirm" at bounding box center [762, 401] width 66 height 31
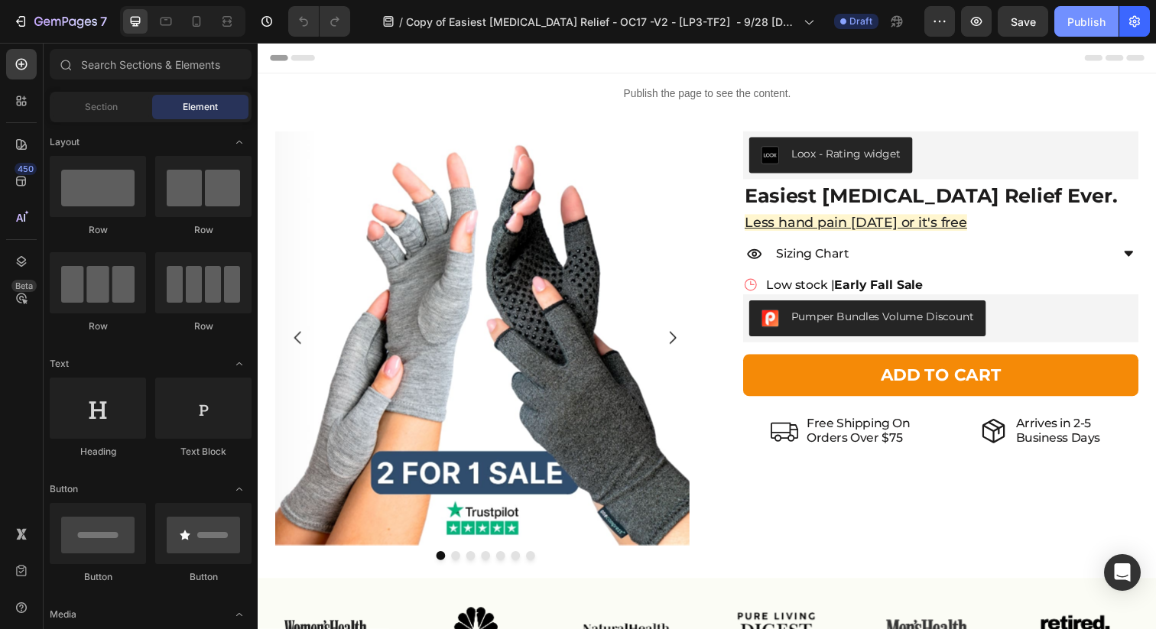
click at [1089, 24] on div "Publish" at bounding box center [1086, 22] width 38 height 16
click at [940, 22] on icon "button" at bounding box center [939, 21] width 15 height 15
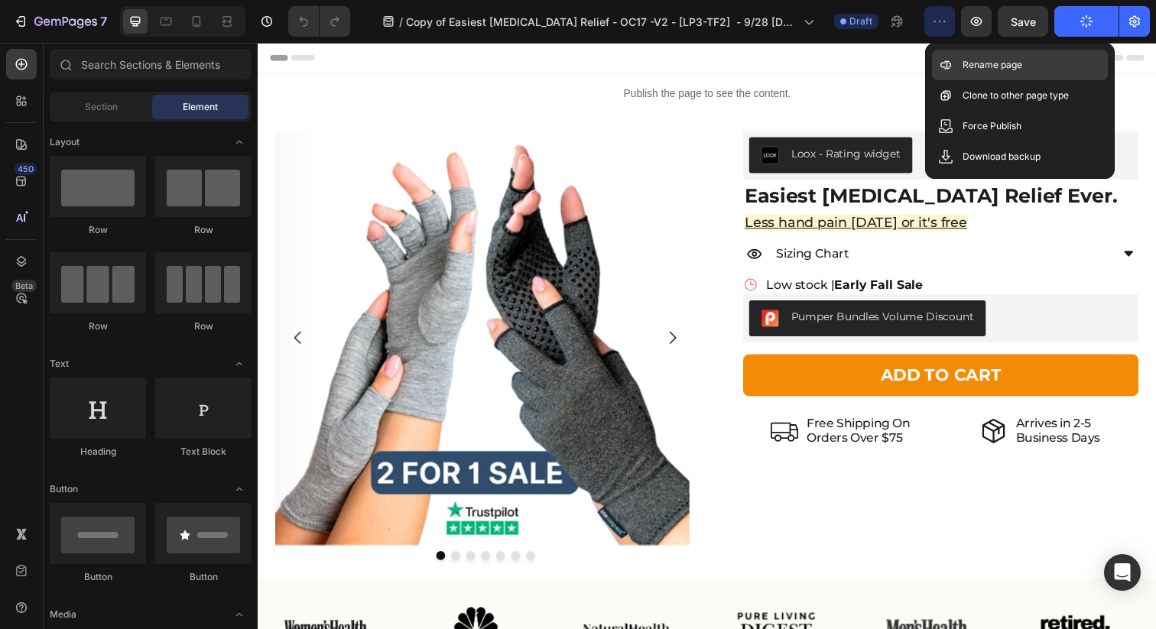
click at [1000, 66] on p "Rename page" at bounding box center [993, 64] width 60 height 15
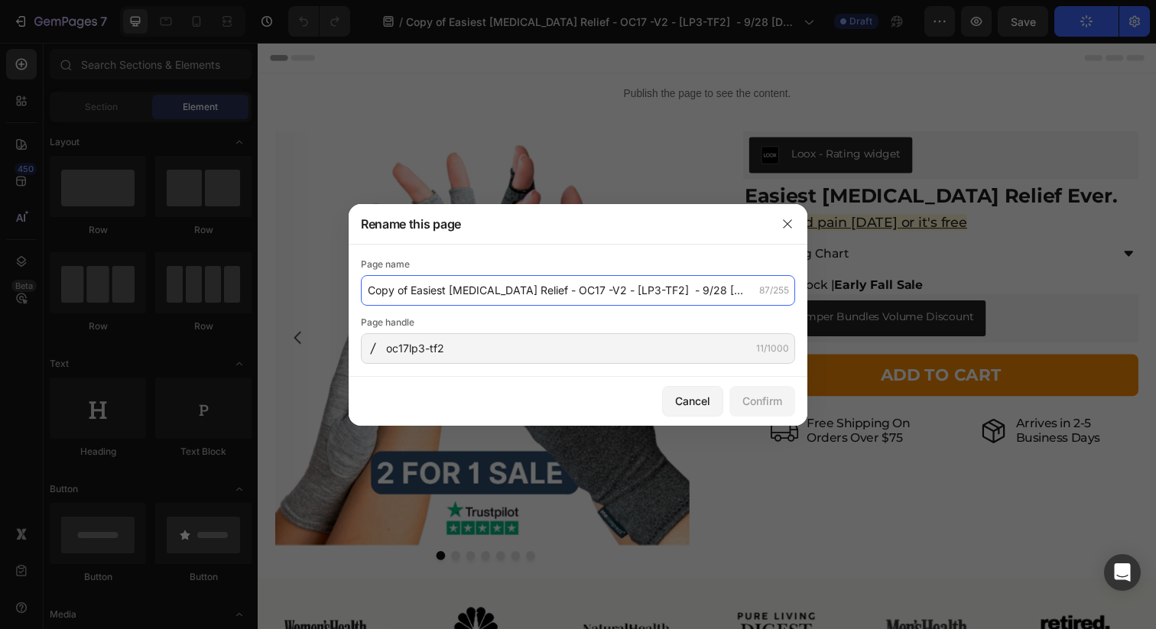
click at [404, 283] on input "Copy of Easiest [MEDICAL_DATA] Relief - OC17 -V2 - [LP3-TF2] - 9/28 [DUPLICATE …" at bounding box center [578, 290] width 434 height 31
click at [419, 293] on input "Copy of Easiest [MEDICAL_DATA] Relief - OC17 -V2 - [LP3-TF2] - 9/28 [DUPLICATE …" at bounding box center [578, 290] width 434 height 31
drag, startPoint x: 413, startPoint y: 291, endPoint x: 304, endPoint y: 292, distance: 108.6
click at [304, 292] on div "Rename this page Page name Copy of Easiest [MEDICAL_DATA] Relief - OC17 -V2 - […" at bounding box center [578, 314] width 1156 height 629
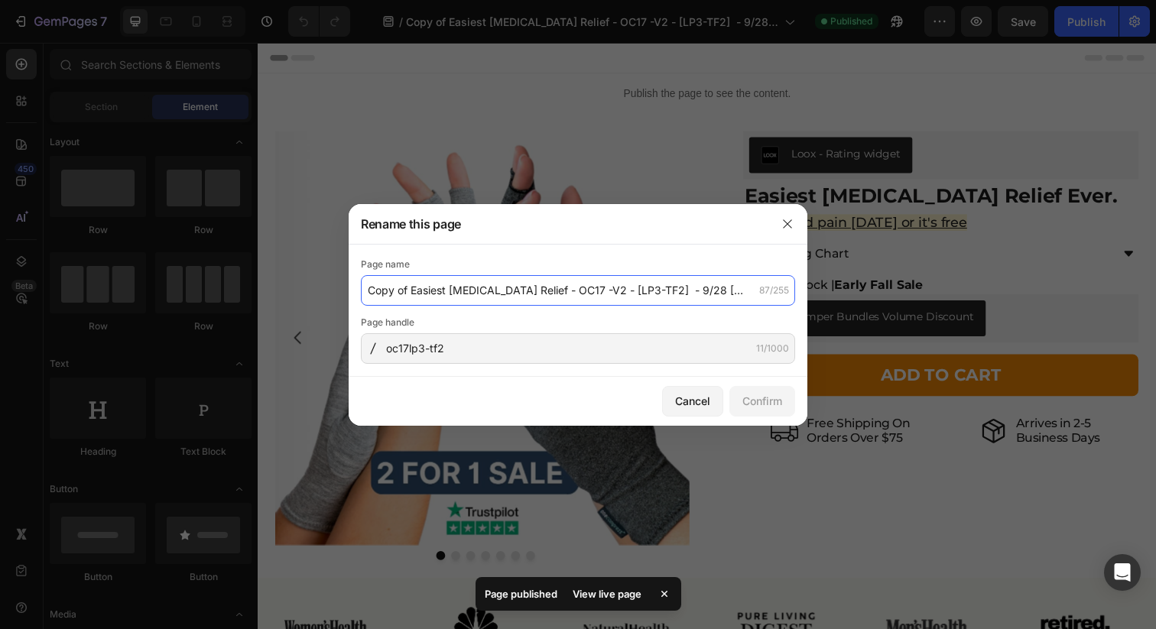
click at [635, 294] on input "Copy of Easiest [MEDICAL_DATA] Relief - OC17 -V2 - [LP3-TF2] - 9/28 [DUPLICATE …" at bounding box center [578, 290] width 434 height 31
drag, startPoint x: 712, startPoint y: 288, endPoint x: 248, endPoint y: 283, distance: 463.4
click at [248, 283] on div "Rename this page Page name Copy of Easiest [MEDICAL_DATA] Relief - OC17 -V2 - […" at bounding box center [578, 314] width 1156 height 629
click at [480, 281] on input "Copy of Easiest [MEDICAL_DATA] Relief - OC17 -V2 - [LP3-TF2] - 9/28 [DUPLICATE …" at bounding box center [578, 290] width 434 height 31
drag, startPoint x: 412, startPoint y: 291, endPoint x: 320, endPoint y: 292, distance: 92.5
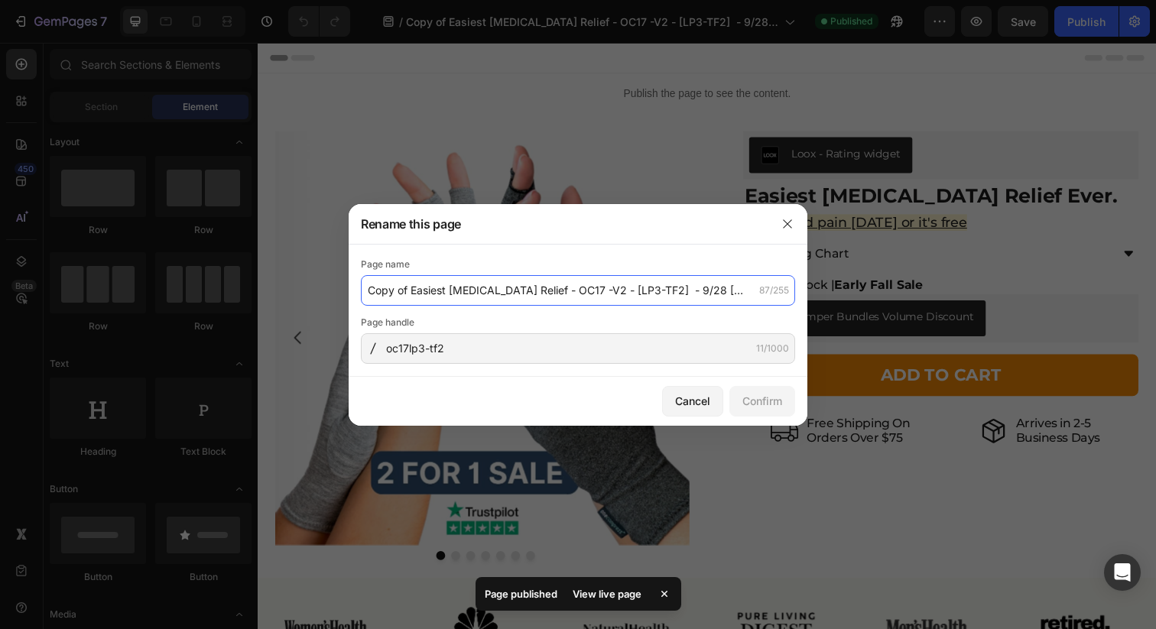
click at [320, 292] on div "Rename this page Page name Copy of Easiest [MEDICAL_DATA] Relief - OC17 -V2 - […" at bounding box center [578, 314] width 1156 height 629
type input "Easiest [MEDICAL_DATA] Relief - OC17 -V2 - [LP3-TF2] - 9/28 [DUPLICATE - TEMP)"
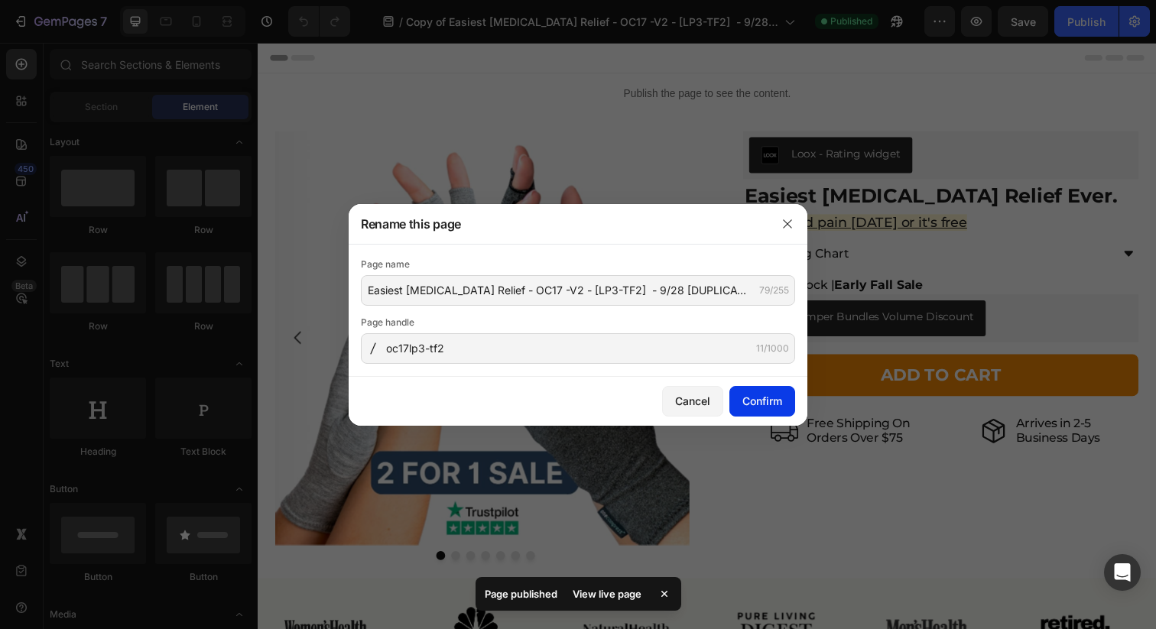
click at [762, 409] on button "Confirm" at bounding box center [762, 401] width 66 height 31
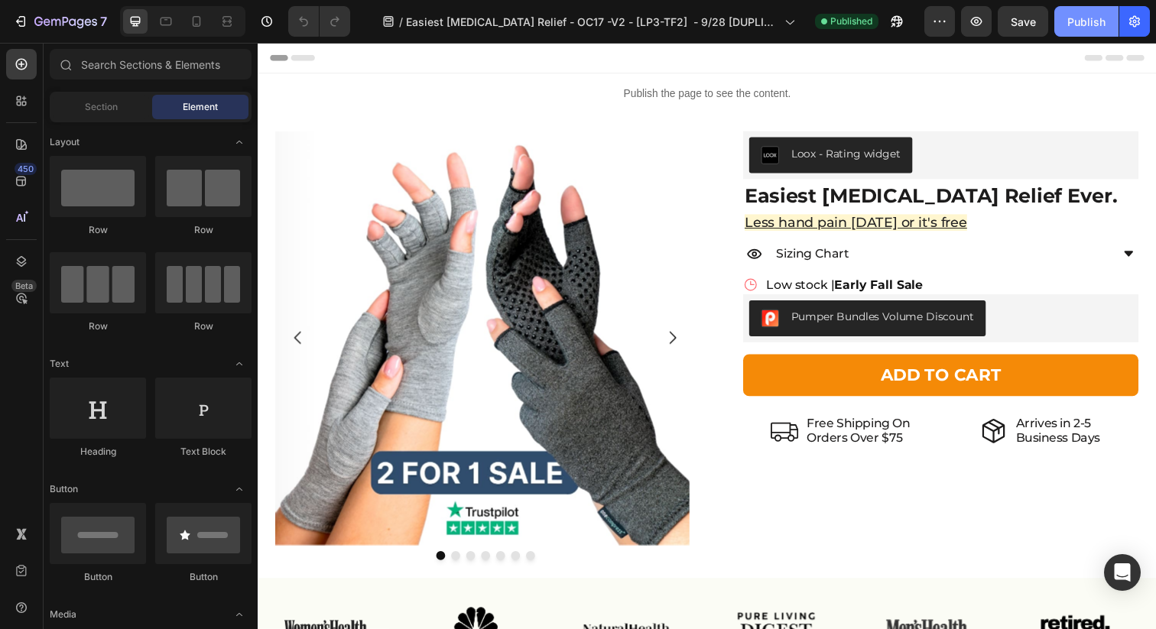
click at [1094, 15] on div "Publish" at bounding box center [1086, 22] width 38 height 16
